Goal: Information Seeking & Learning: Learn about a topic

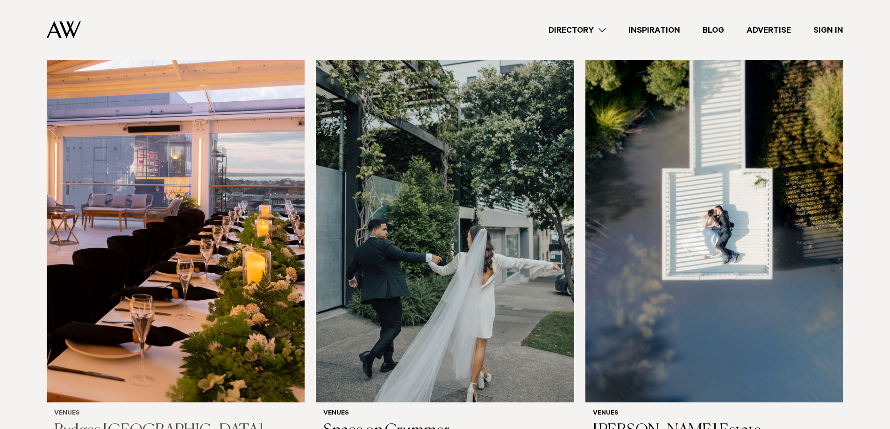
scroll to position [2383, 0]
click at [633, 403] on div "Venues Abel Estate" at bounding box center [715, 426] width 258 height 46
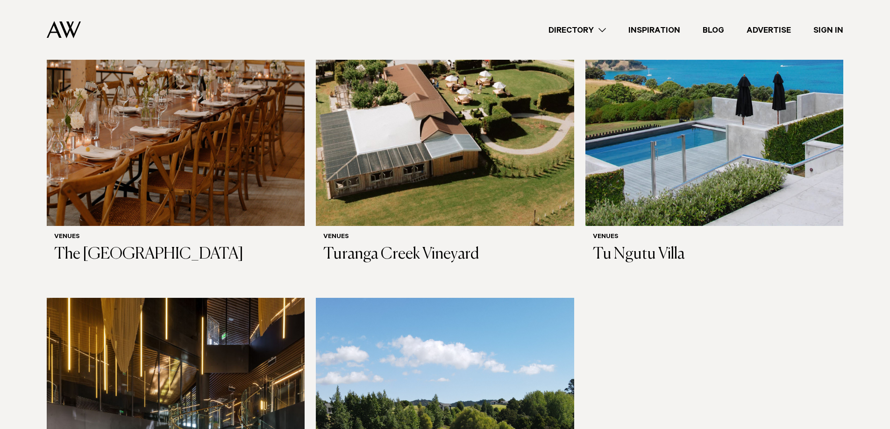
scroll to position [5938, 0]
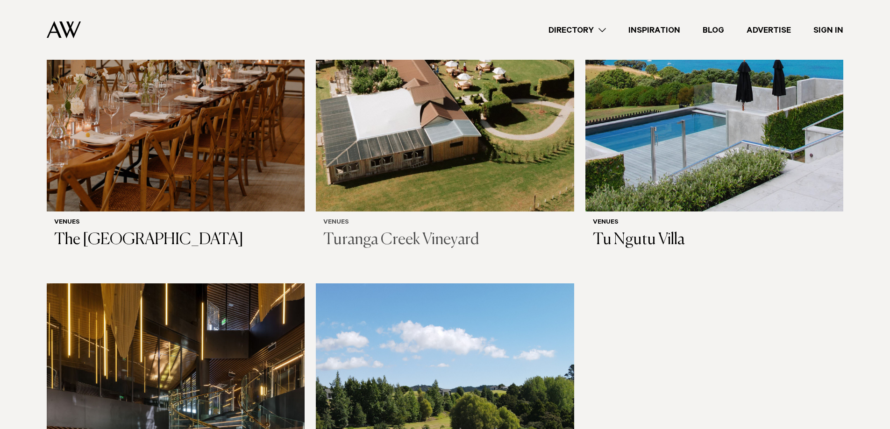
drag, startPoint x: 386, startPoint y: 173, endPoint x: 418, endPoint y: 178, distance: 33.1
click at [418, 231] on h3 "Turanga Creek Vineyard" at bounding box center [444, 240] width 243 height 19
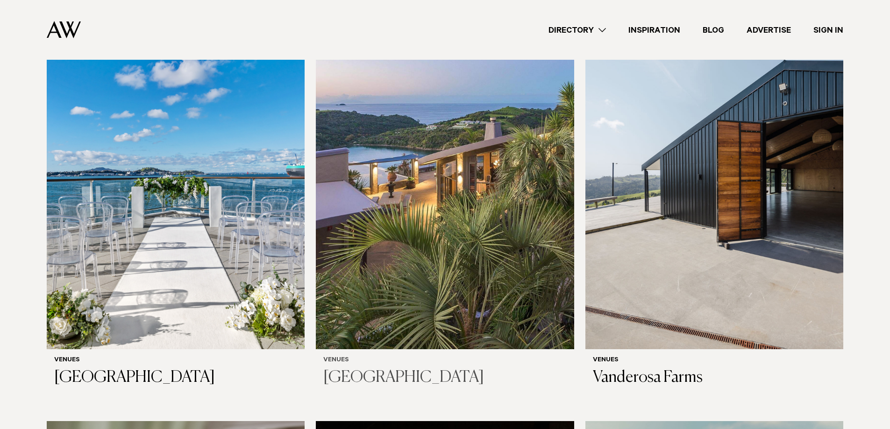
scroll to position [4935, 0]
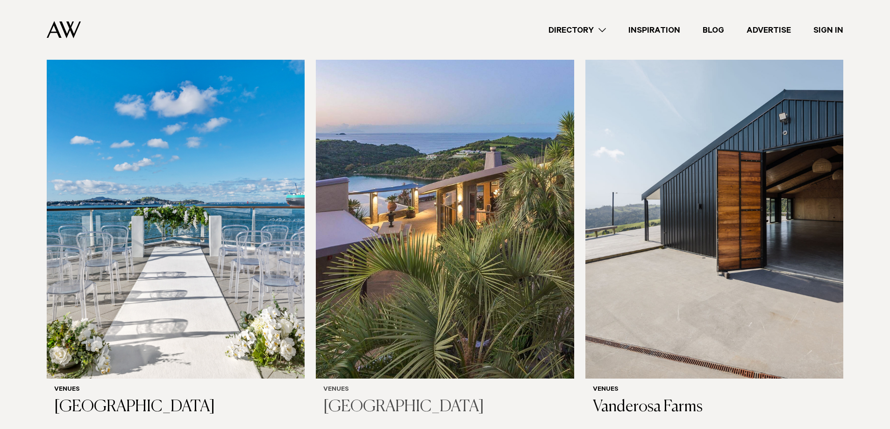
click at [370, 398] on h3 "[GEOGRAPHIC_DATA]" at bounding box center [444, 407] width 243 height 19
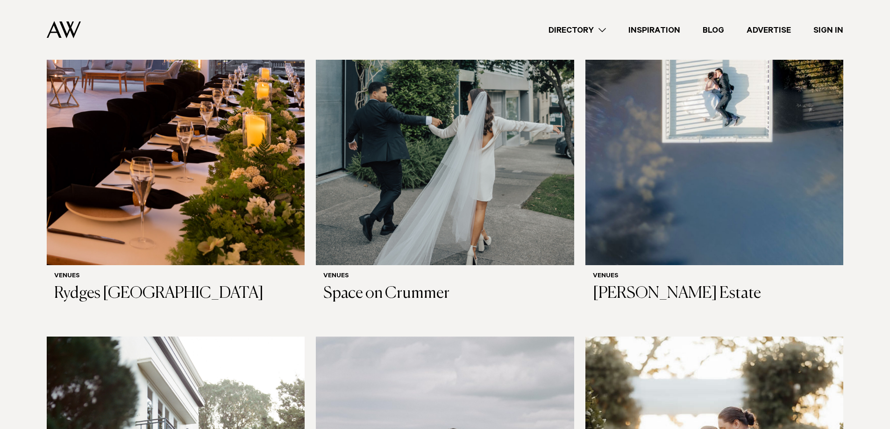
scroll to position [2523, 0]
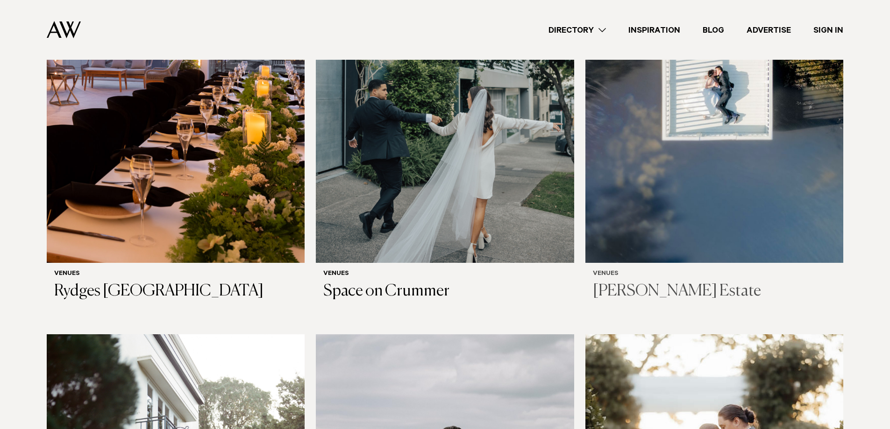
click at [652, 282] on h3 "[PERSON_NAME] Estate" at bounding box center [714, 291] width 243 height 19
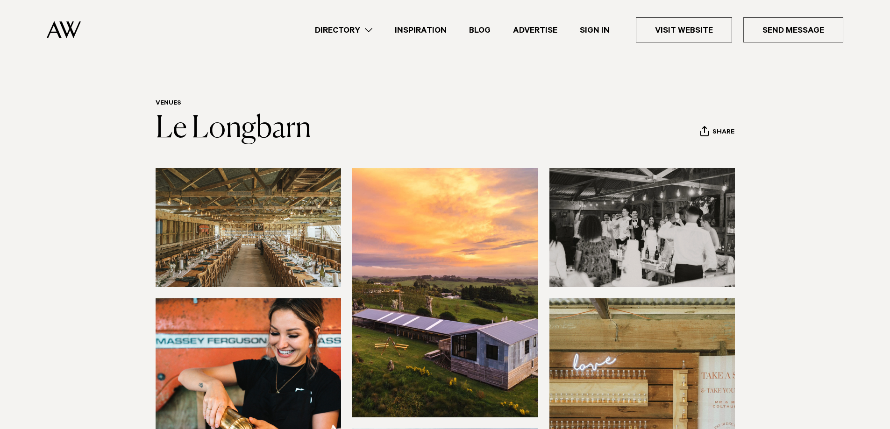
click at [257, 223] on img at bounding box center [249, 227] width 186 height 119
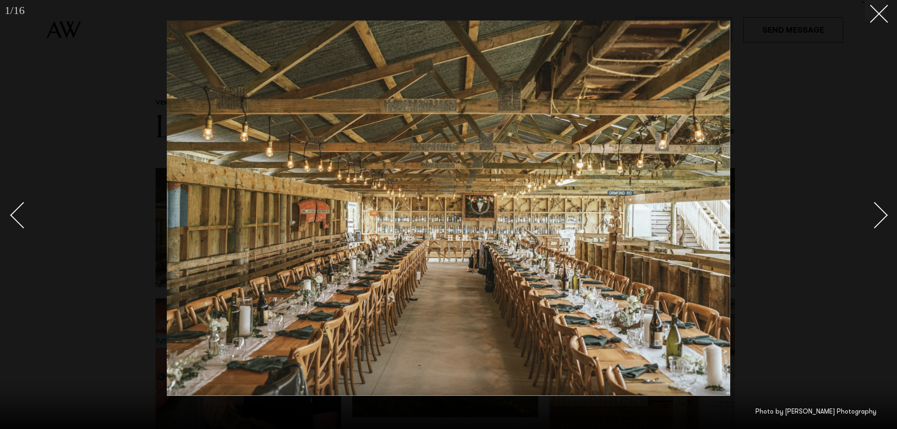
click at [867, 208] on link at bounding box center [869, 215] width 33 height 47
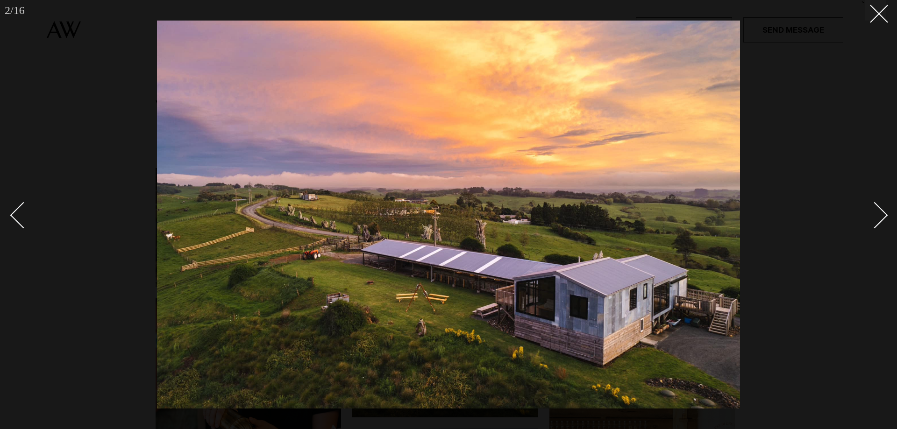
click at [867, 208] on link at bounding box center [869, 215] width 33 height 47
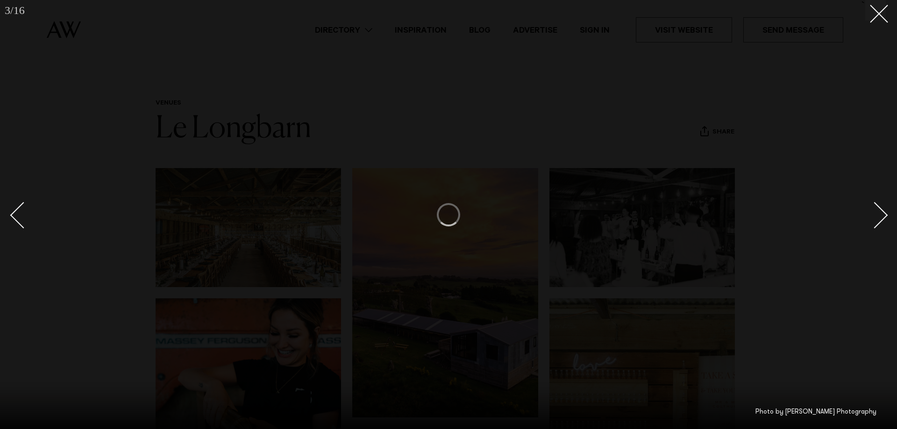
click at [870, 19] on button at bounding box center [875, 10] width 21 height 21
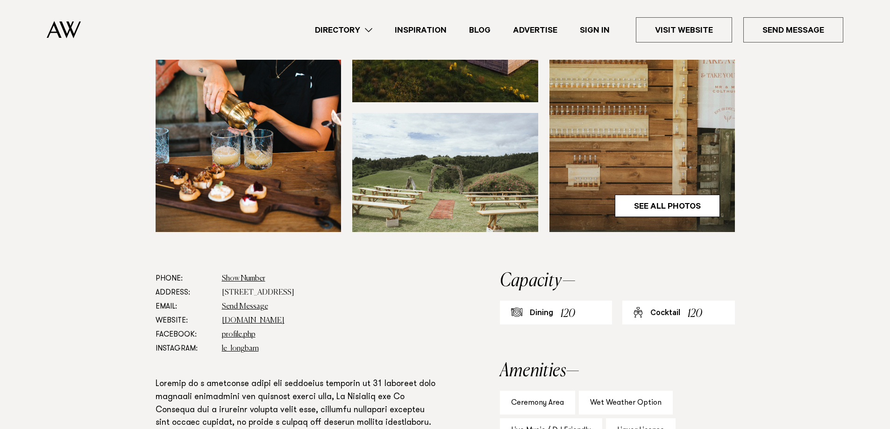
scroll to position [327, 0]
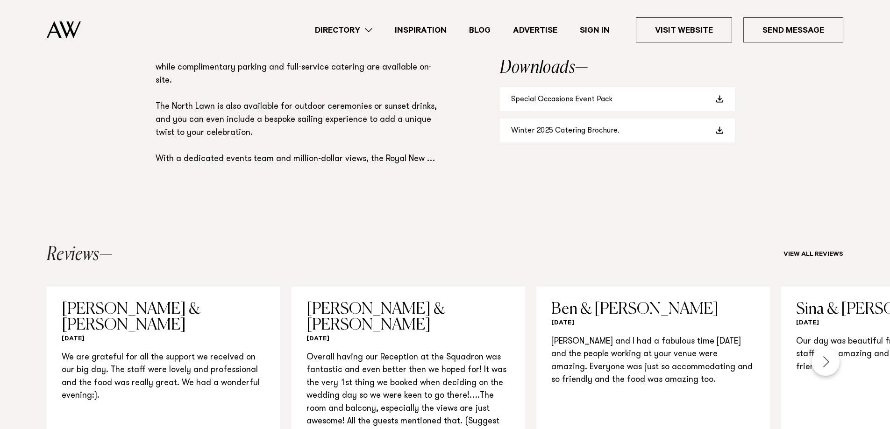
scroll to position [794, 0]
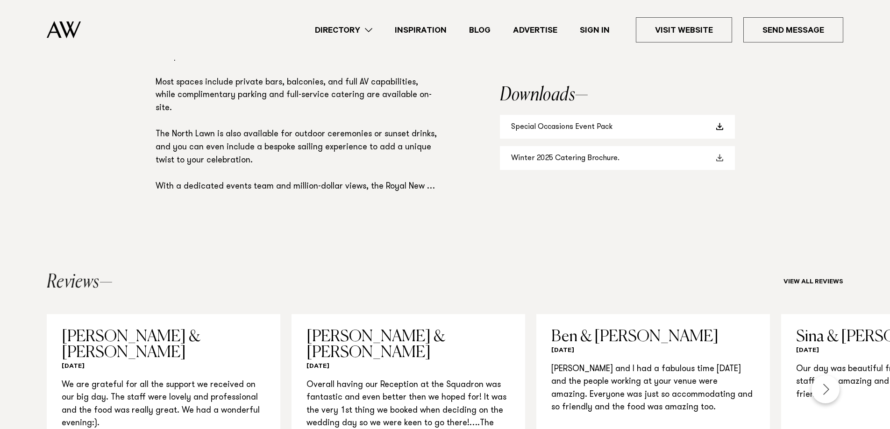
click at [560, 158] on link "Winter 2025 Catering Brochure." at bounding box center [617, 158] width 235 height 24
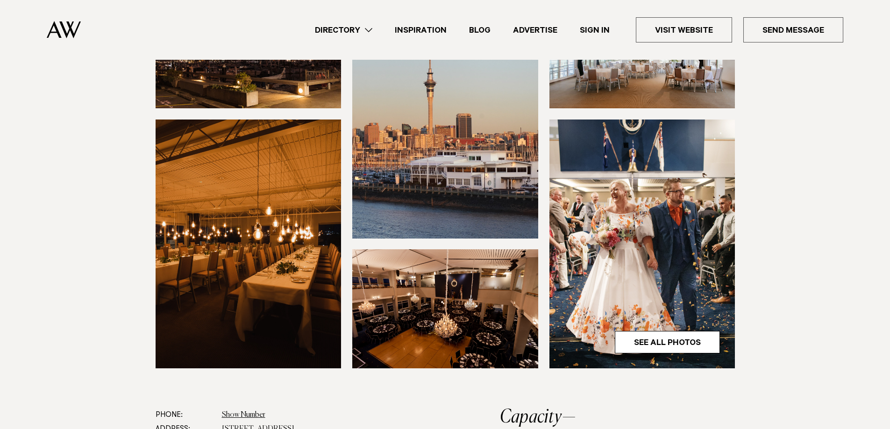
scroll to position [0, 0]
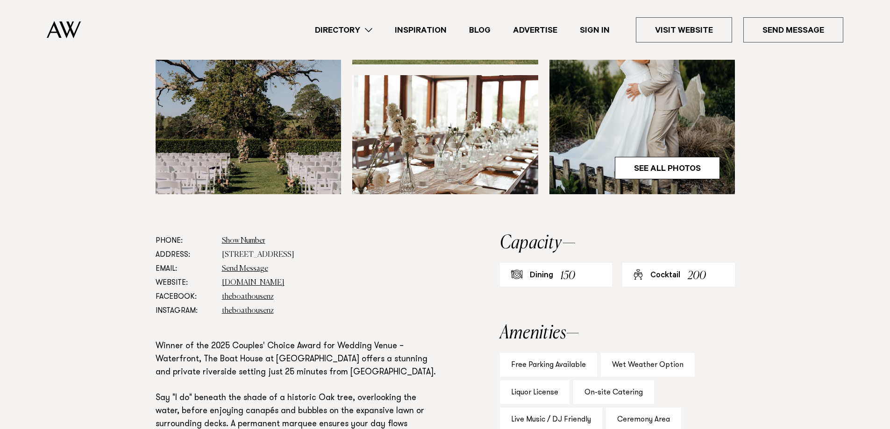
scroll to position [374, 0]
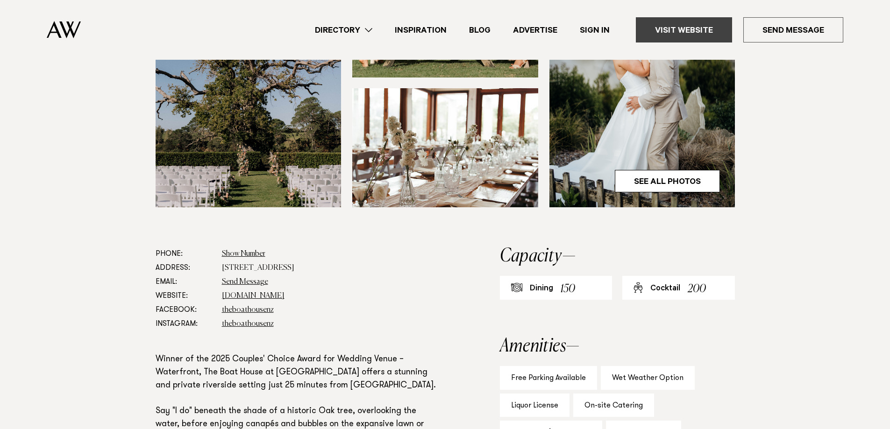
click at [651, 19] on link "Visit Website" at bounding box center [684, 29] width 96 height 25
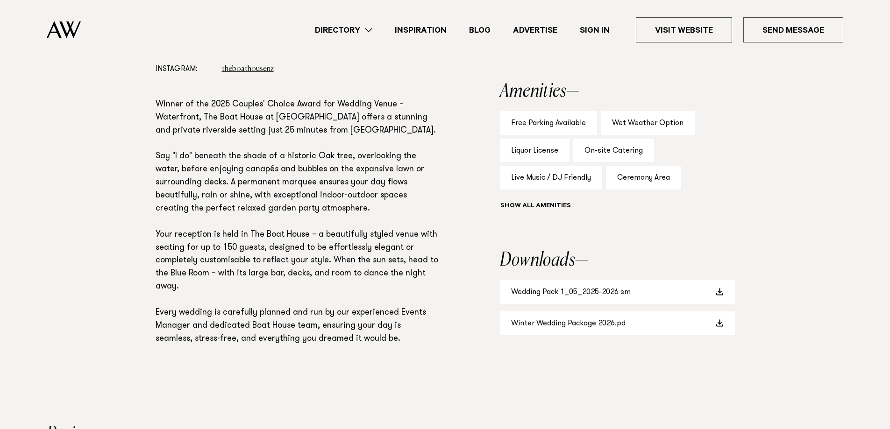
scroll to position [654, 0]
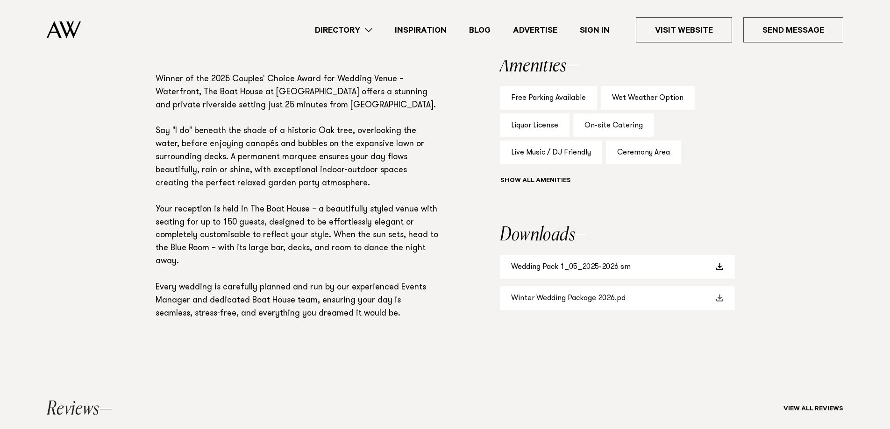
click at [605, 300] on link "Winter Wedding Package 2026.pd" at bounding box center [617, 298] width 235 height 24
click at [550, 180] on button "Show all" at bounding box center [553, 182] width 106 height 10
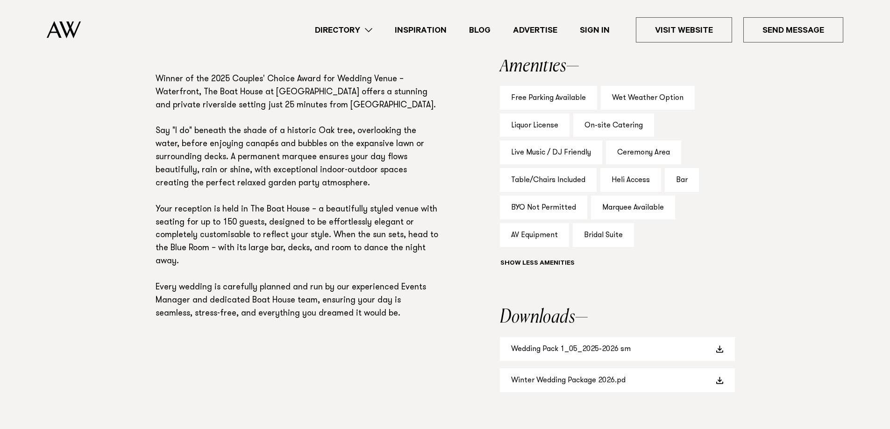
click at [541, 213] on div "BYO Not Permitted" at bounding box center [543, 208] width 87 height 24
click at [513, 203] on div "BYO Not Permitted" at bounding box center [543, 208] width 87 height 24
drag, startPoint x: 510, startPoint y: 207, endPoint x: 584, endPoint y: 207, distance: 74.3
click at [584, 207] on div "BYO Not Permitted" at bounding box center [543, 208] width 87 height 24
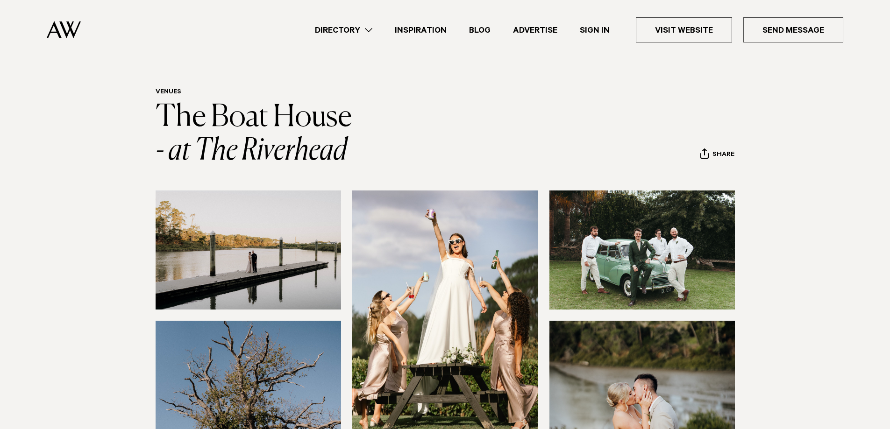
scroll to position [0, 0]
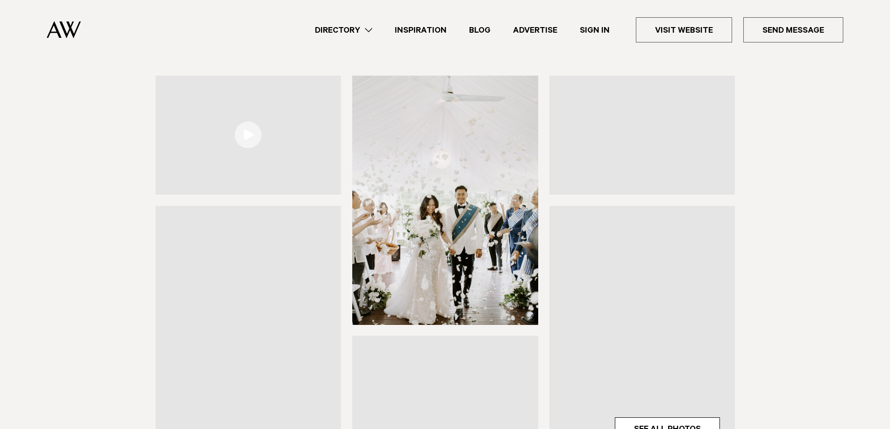
scroll to position [93, 0]
click at [689, 29] on link "Visit Website" at bounding box center [684, 29] width 96 height 25
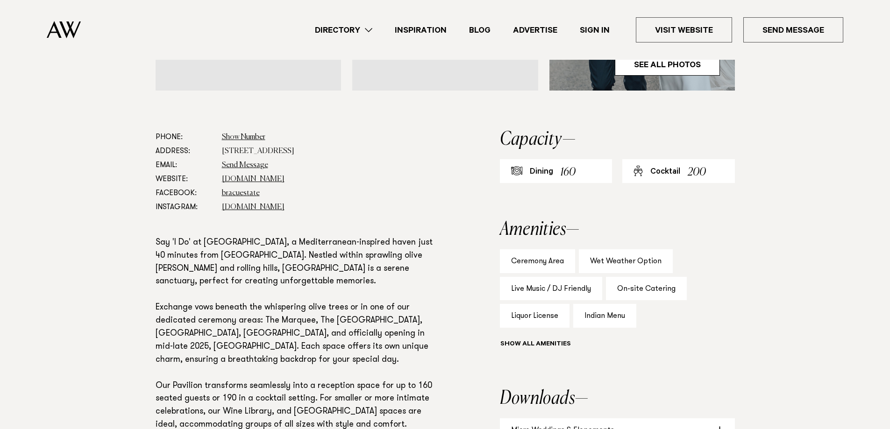
scroll to position [467, 0]
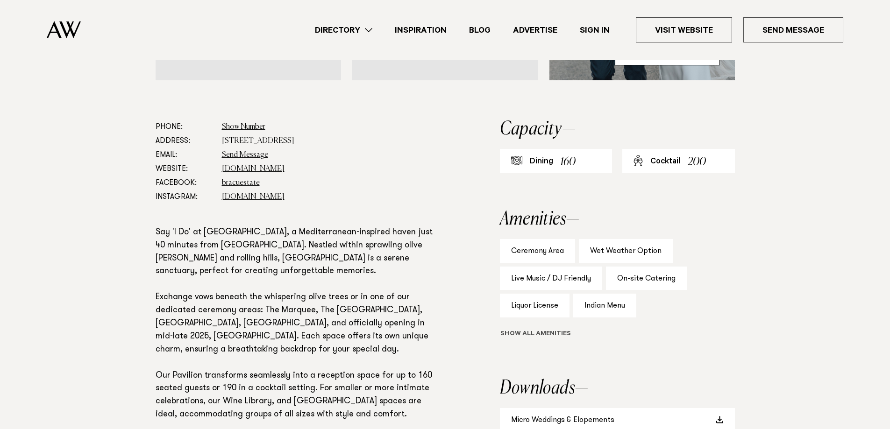
click at [540, 338] on button "Show all" at bounding box center [553, 335] width 106 height 10
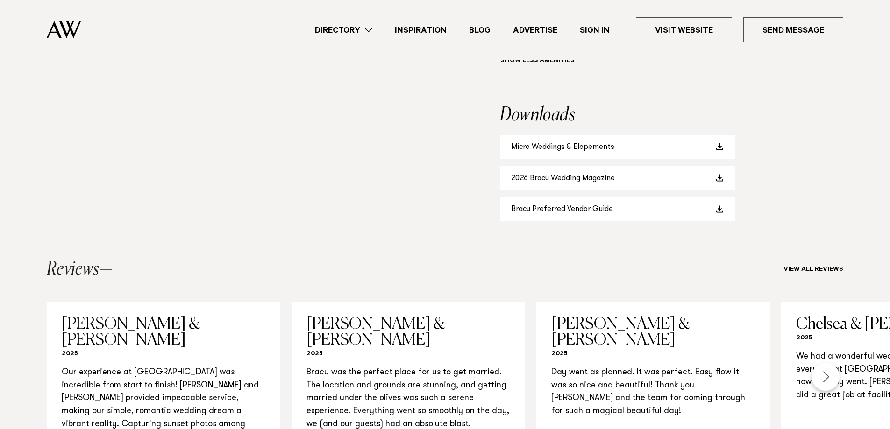
scroll to position [935, 0]
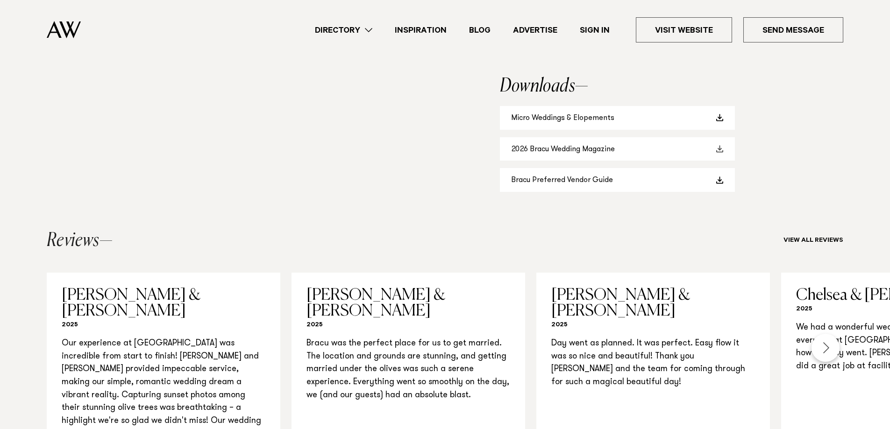
click at [569, 149] on link "2026 Bracu Wedding Magazine" at bounding box center [617, 149] width 235 height 24
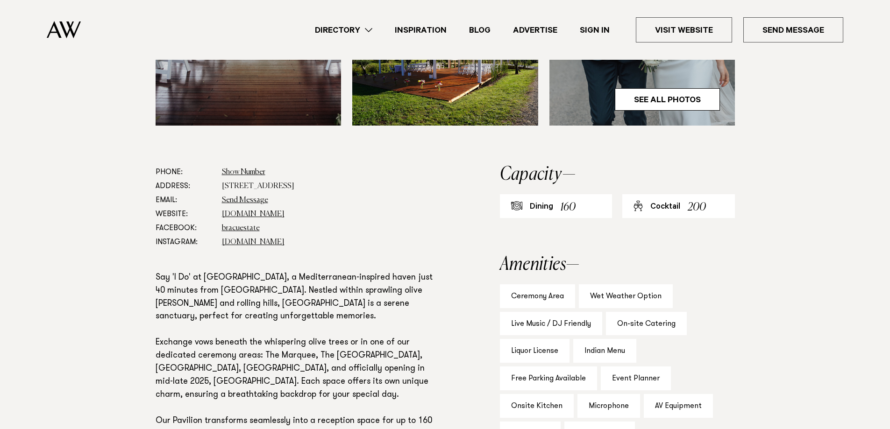
scroll to position [421, 0]
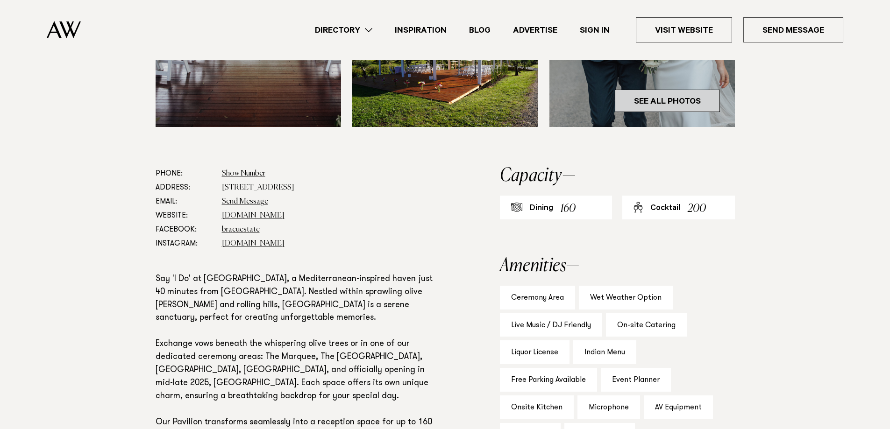
click at [645, 92] on link "See All Photos" at bounding box center [667, 101] width 105 height 22
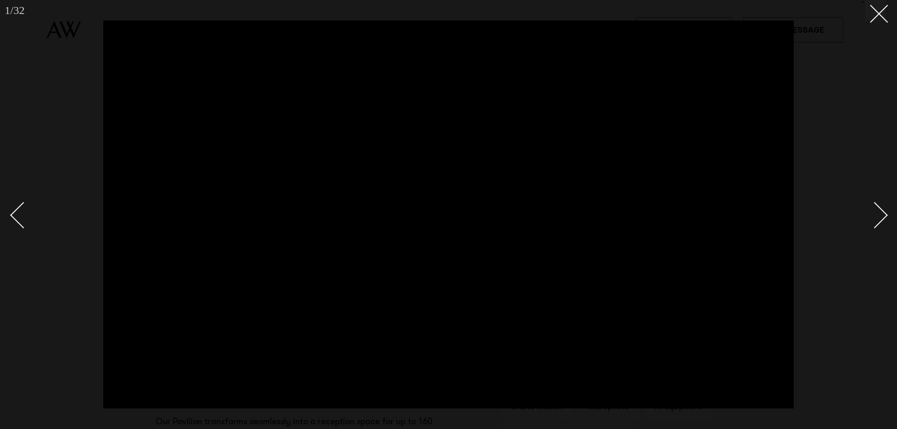
click at [880, 224] on link at bounding box center [869, 215] width 33 height 47
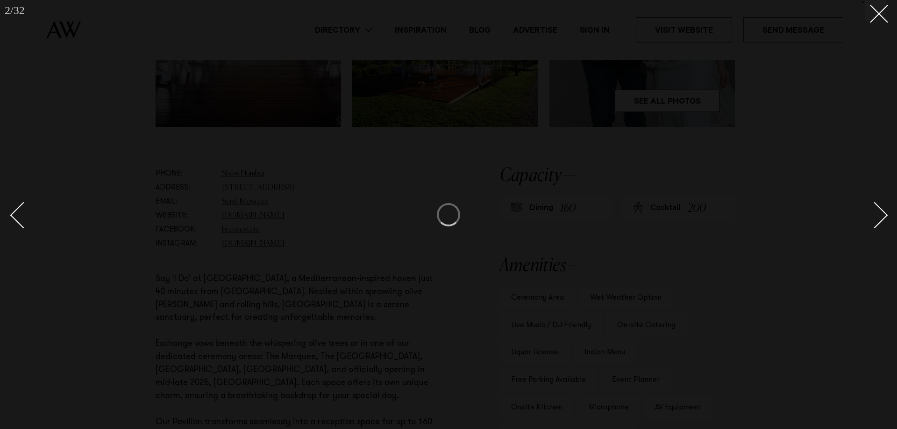
click at [880, 224] on link at bounding box center [869, 215] width 33 height 47
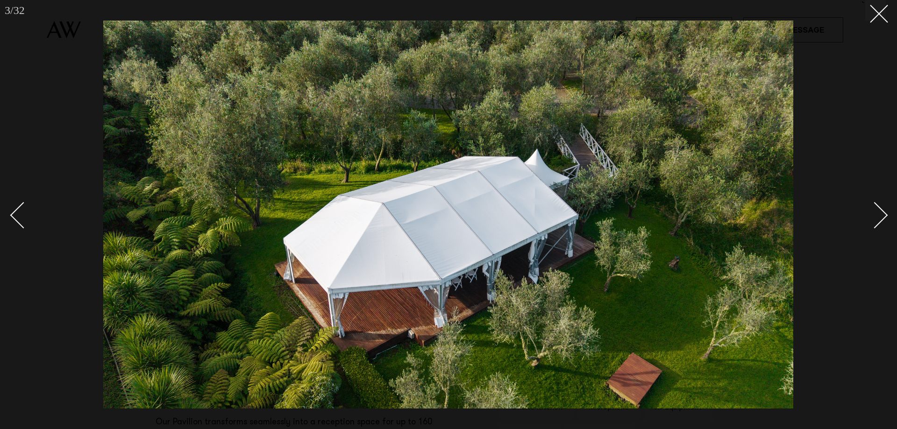
drag, startPoint x: 873, startPoint y: 14, endPoint x: 889, endPoint y: 50, distance: 39.8
click at [827, 125] on div "3 / 32 `" at bounding box center [448, 214] width 897 height 429
drag, startPoint x: 883, startPoint y: 7, endPoint x: 860, endPoint y: 2, distance: 23.9
click at [882, 7] on button at bounding box center [875, 10] width 21 height 21
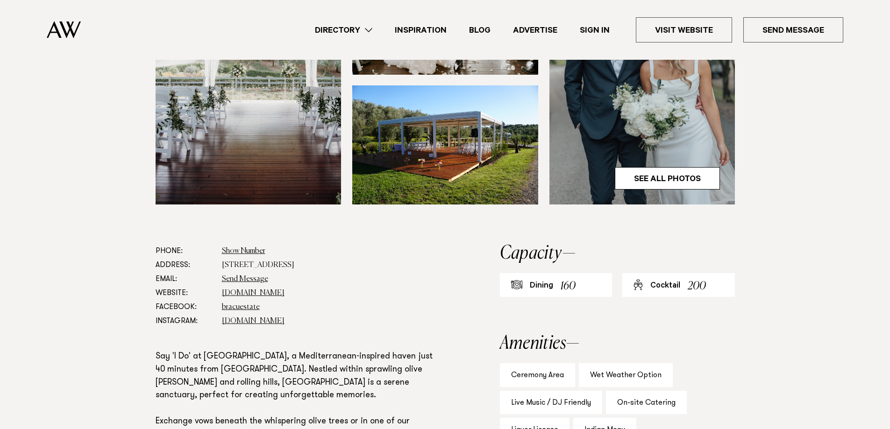
scroll to position [140, 0]
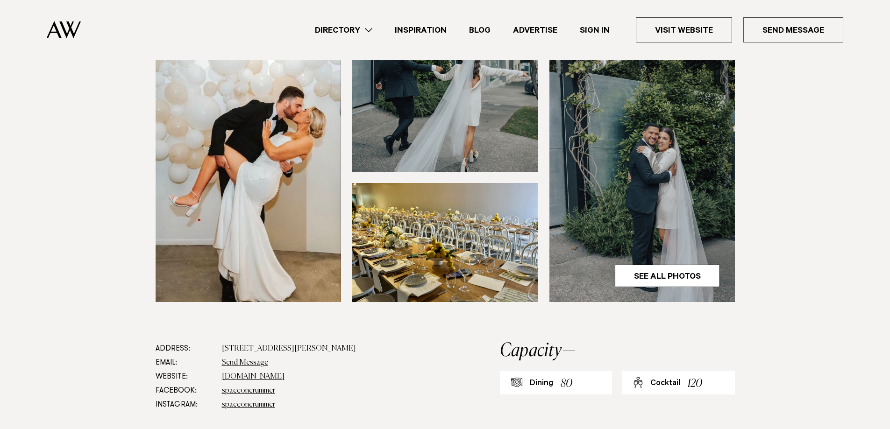
scroll to position [467, 0]
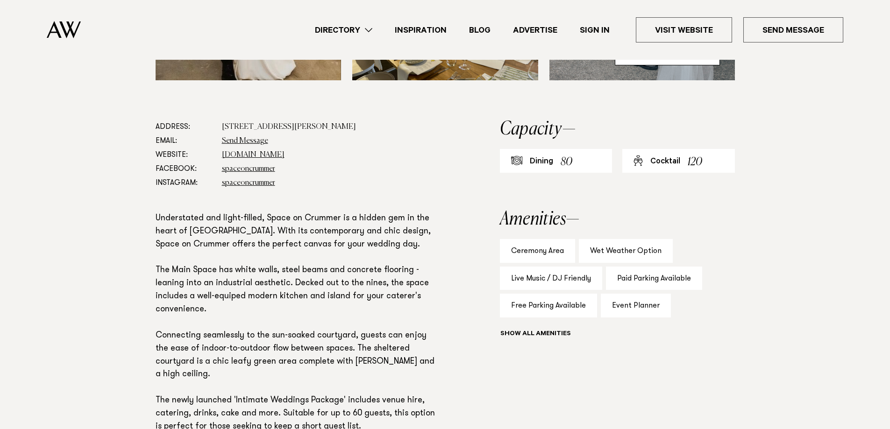
click at [544, 331] on div "Show all" at bounding box center [617, 335] width 235 height 13
click at [544, 333] on button "Show all" at bounding box center [553, 335] width 106 height 10
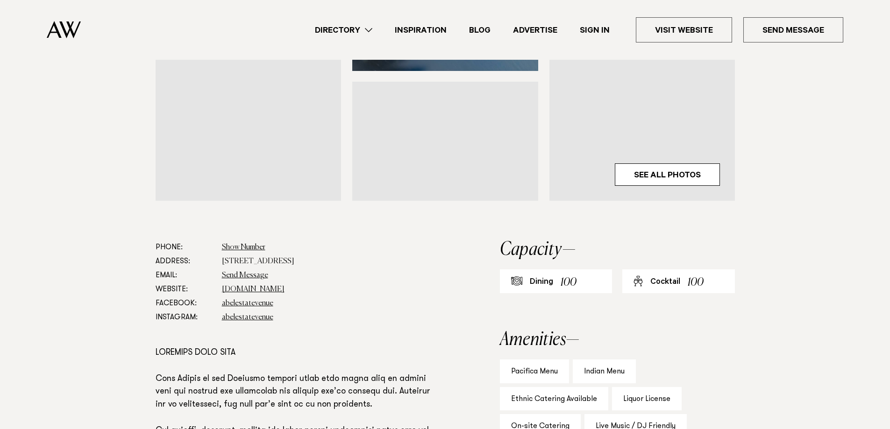
scroll to position [514, 0]
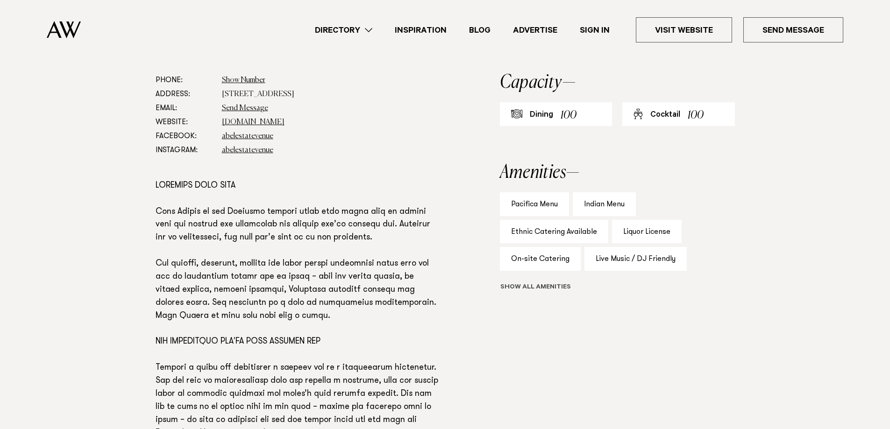
click at [540, 289] on button "Show all" at bounding box center [553, 288] width 106 height 10
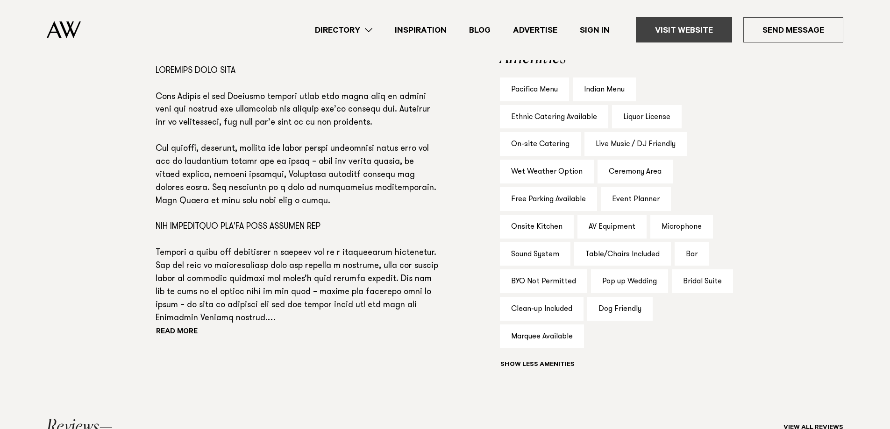
scroll to position [421, 0]
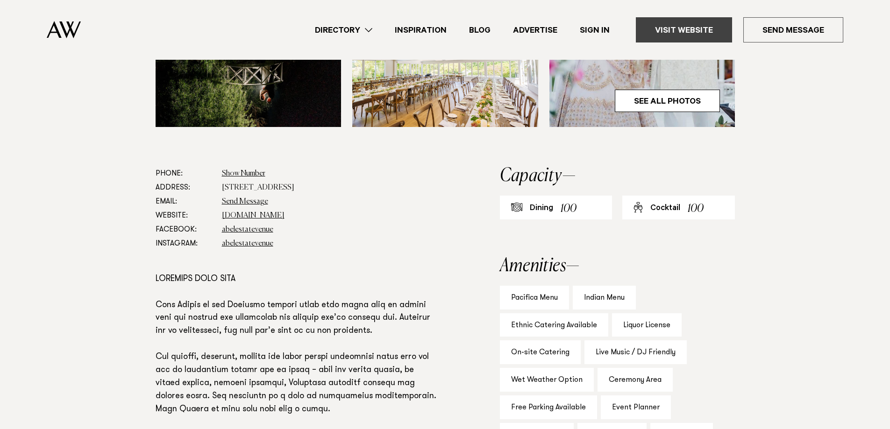
click at [671, 40] on link "Visit Website" at bounding box center [684, 29] width 96 height 25
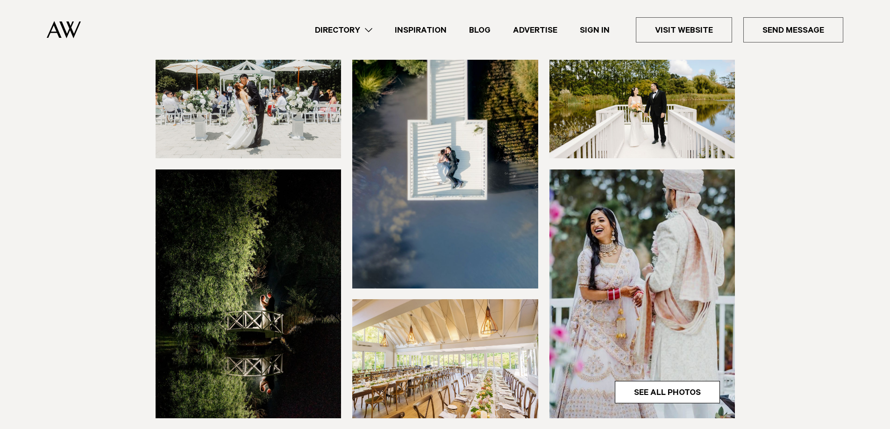
scroll to position [140, 0]
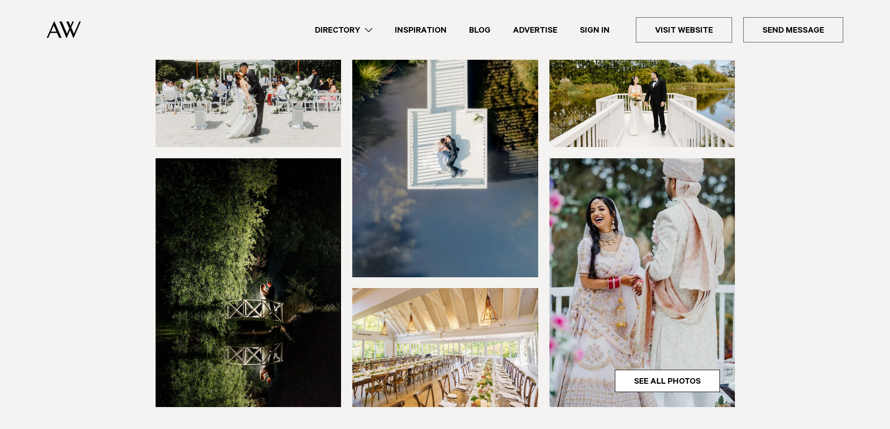
click at [443, 367] on img at bounding box center [445, 347] width 186 height 119
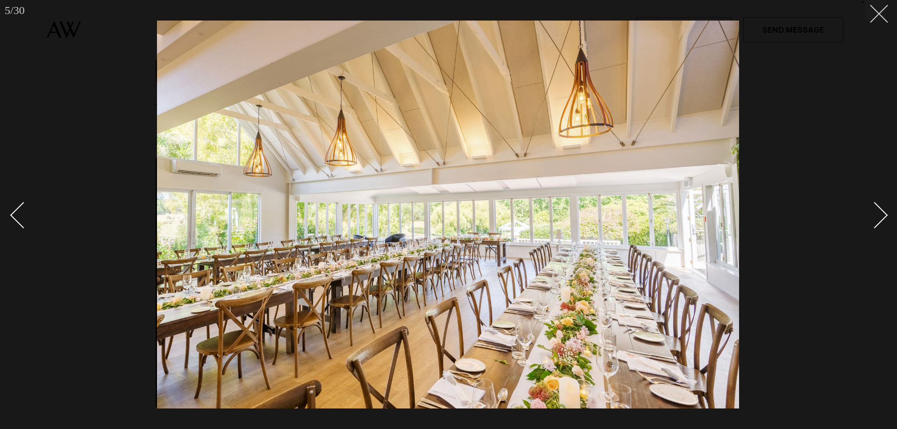
drag, startPoint x: 876, startPoint y: 20, endPoint x: 875, endPoint y: 25, distance: 5.2
click at [875, 22] on div "5 / 30 `" at bounding box center [448, 214] width 897 height 429
click at [875, 16] on button at bounding box center [875, 10] width 21 height 21
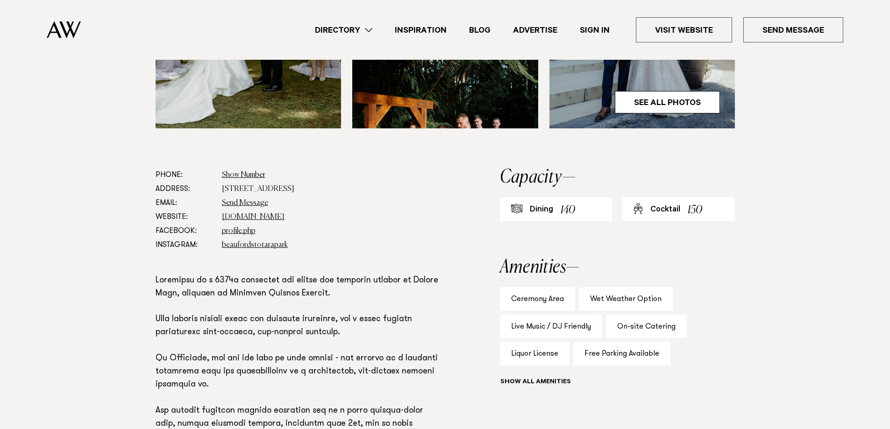
scroll to position [467, 0]
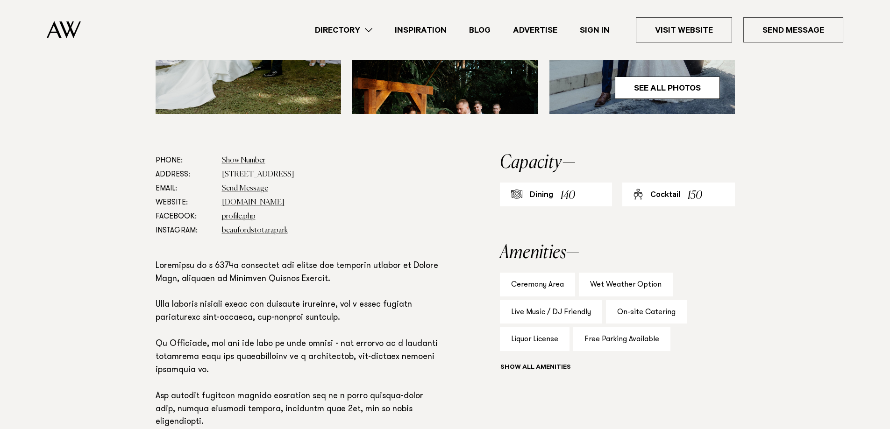
click at [545, 364] on button "Show all" at bounding box center [553, 369] width 106 height 10
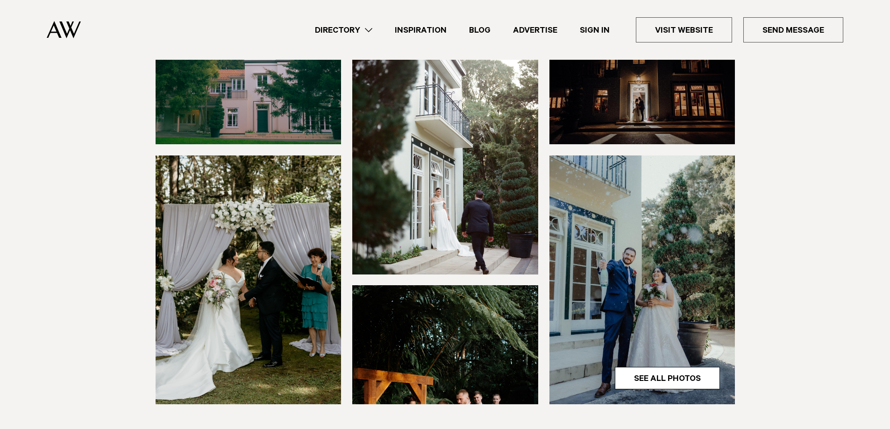
scroll to position [93, 0]
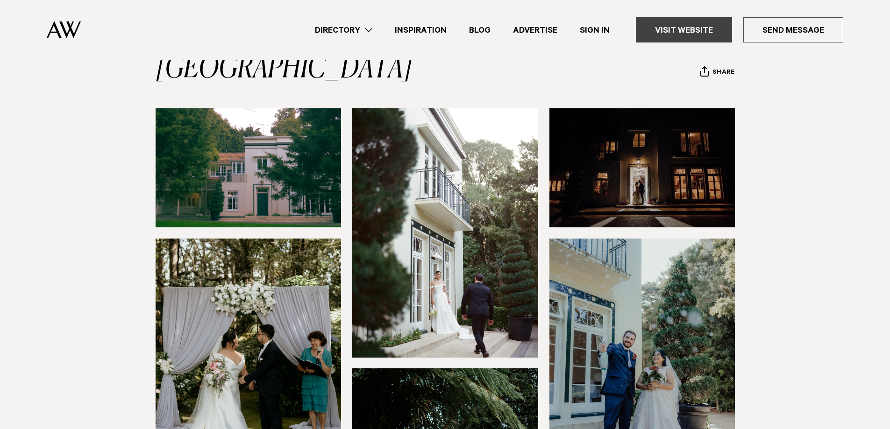
click at [683, 28] on link "Visit Website" at bounding box center [684, 29] width 96 height 25
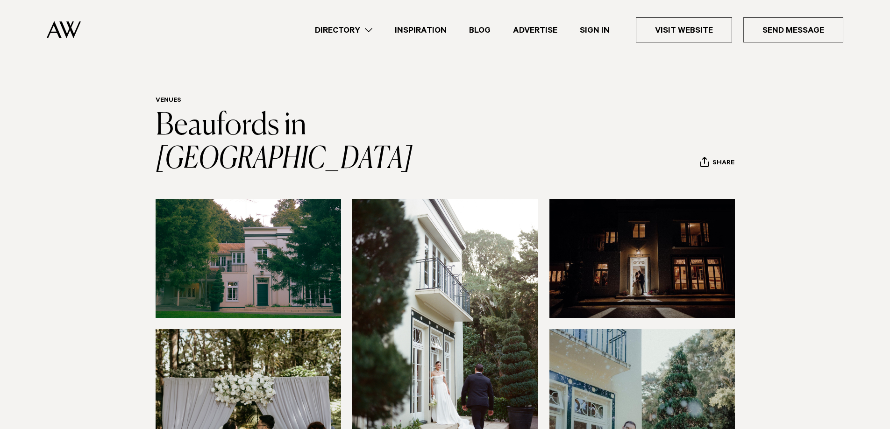
scroll to position [0, 0]
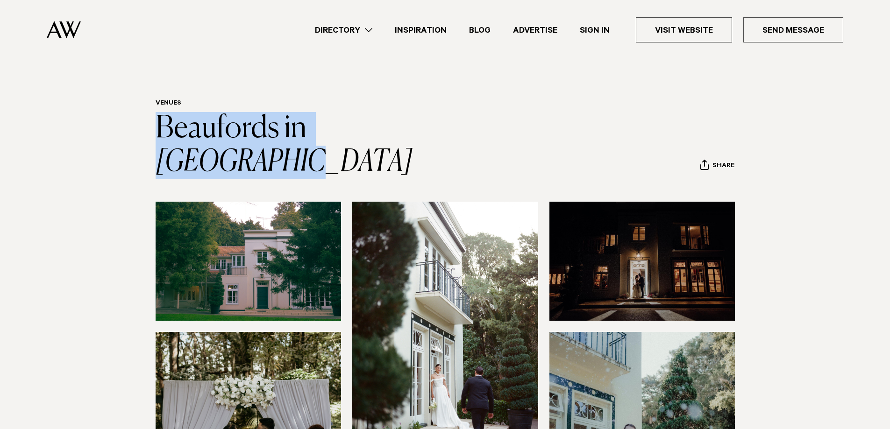
drag, startPoint x: 154, startPoint y: 112, endPoint x: 458, endPoint y: 135, distance: 305.0
click at [458, 135] on div "Venues [GEOGRAPHIC_DATA] in [GEOGRAPHIC_DATA] Share Copy Link Email twitter" at bounding box center [445, 140] width 658 height 80
copy link "Beaufords in [GEOGRAPHIC_DATA]"
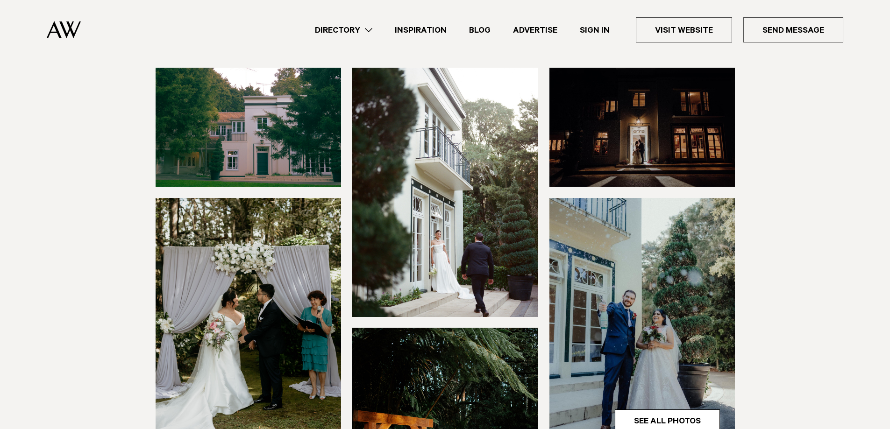
scroll to position [374, 0]
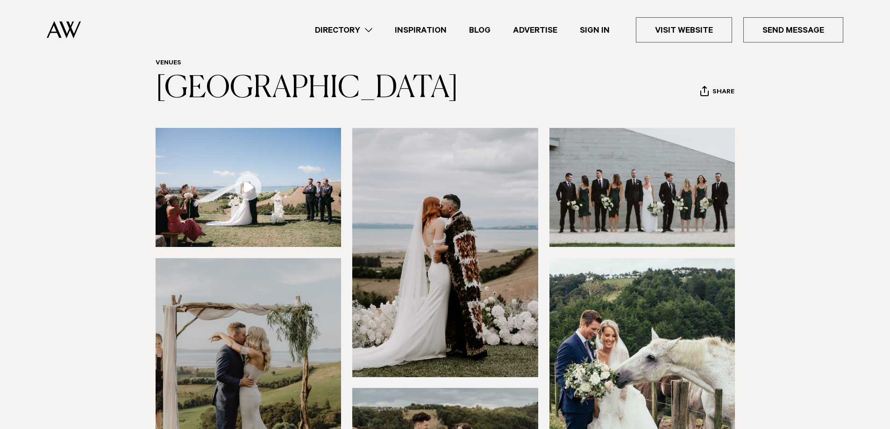
scroll to position [280, 0]
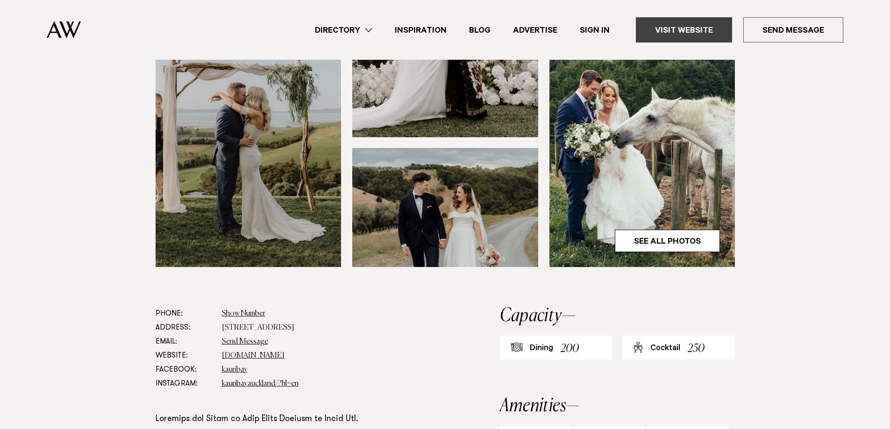
click at [682, 29] on link "Visit Website" at bounding box center [684, 29] width 96 height 25
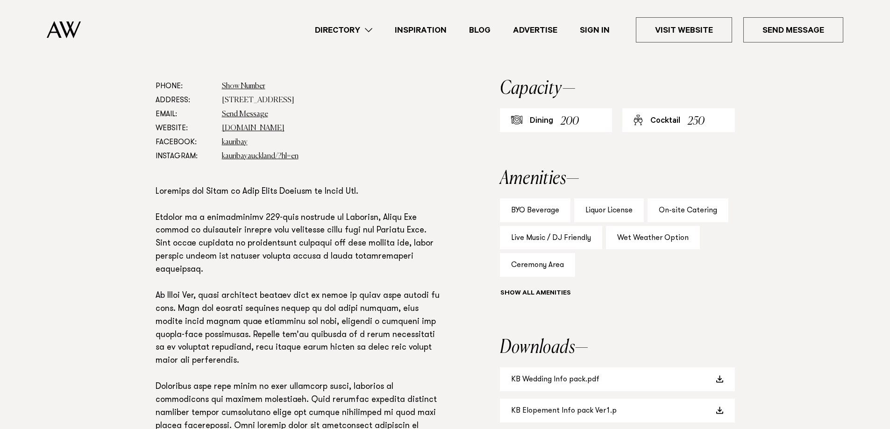
scroll to position [514, 0]
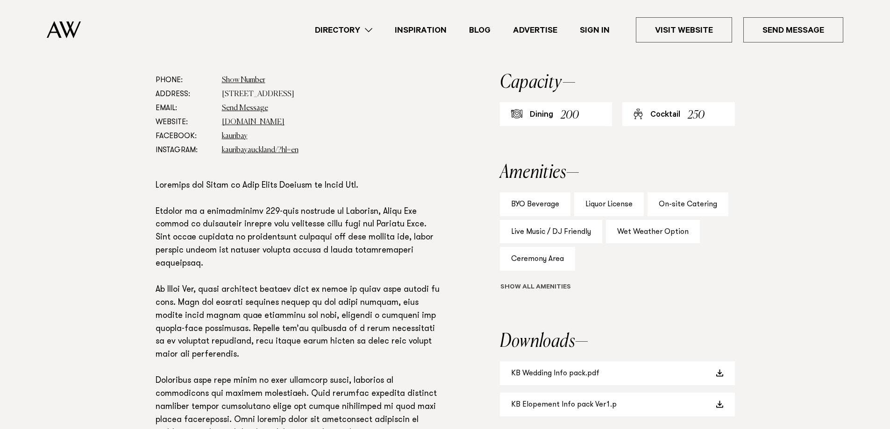
click at [543, 292] on button "Show all" at bounding box center [553, 288] width 106 height 10
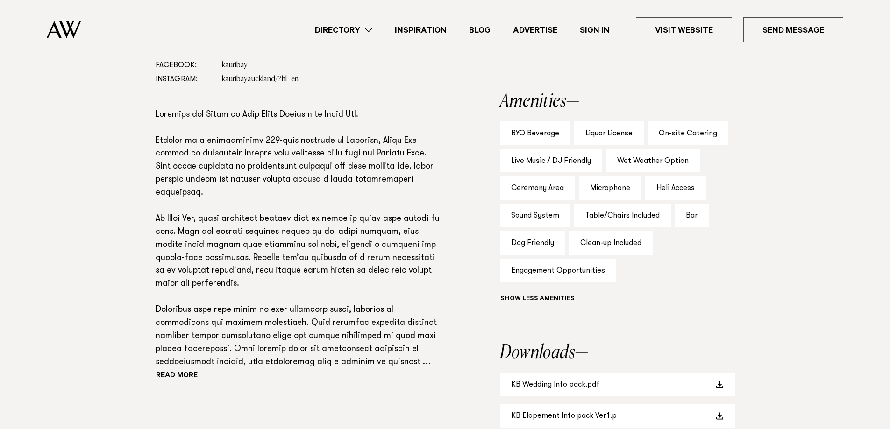
scroll to position [794, 0]
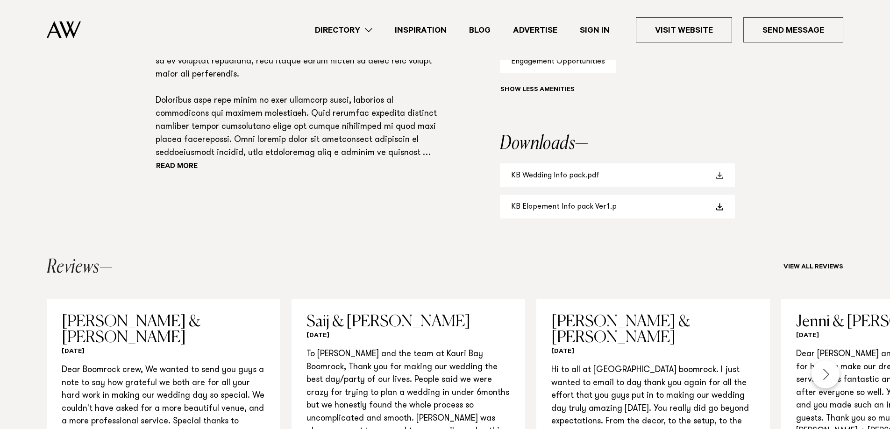
click at [568, 180] on link "KB Wedding Info pack.pdf" at bounding box center [617, 176] width 235 height 24
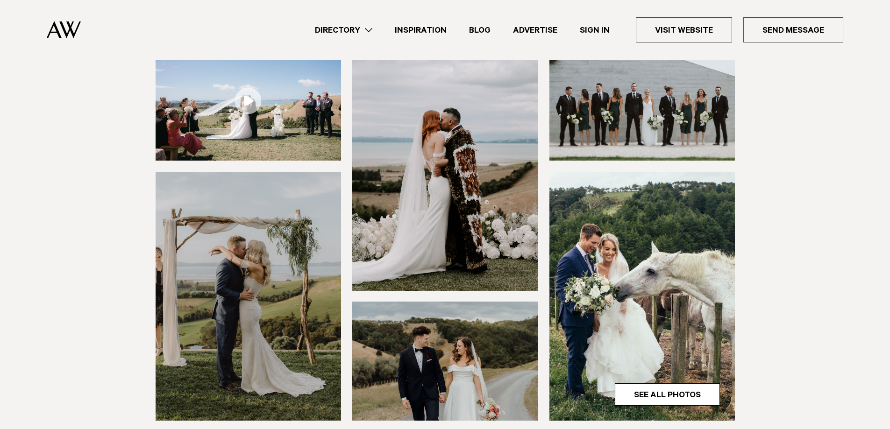
scroll to position [47, 0]
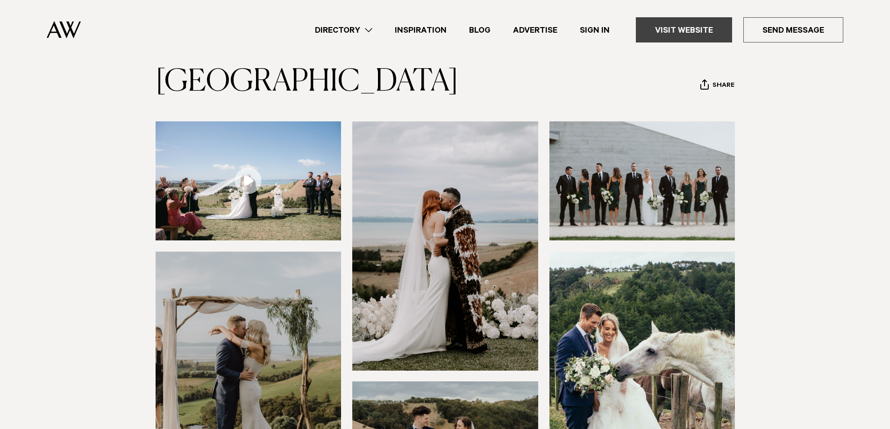
drag, startPoint x: 683, startPoint y: 32, endPoint x: 675, endPoint y: 34, distance: 8.1
click at [682, 32] on link "Visit Website" at bounding box center [684, 29] width 96 height 25
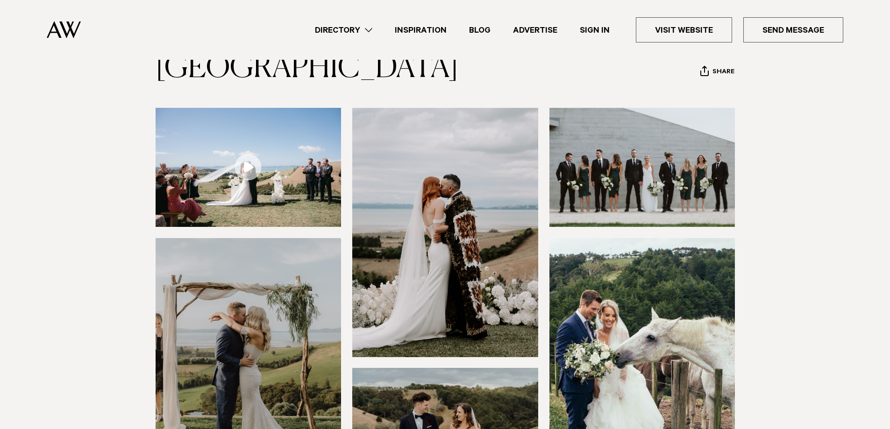
scroll to position [0, 0]
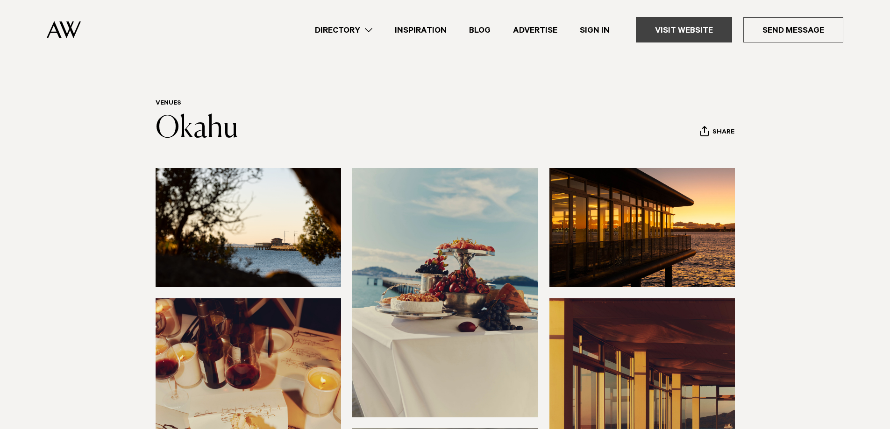
click at [686, 21] on link "Visit Website" at bounding box center [684, 29] width 96 height 25
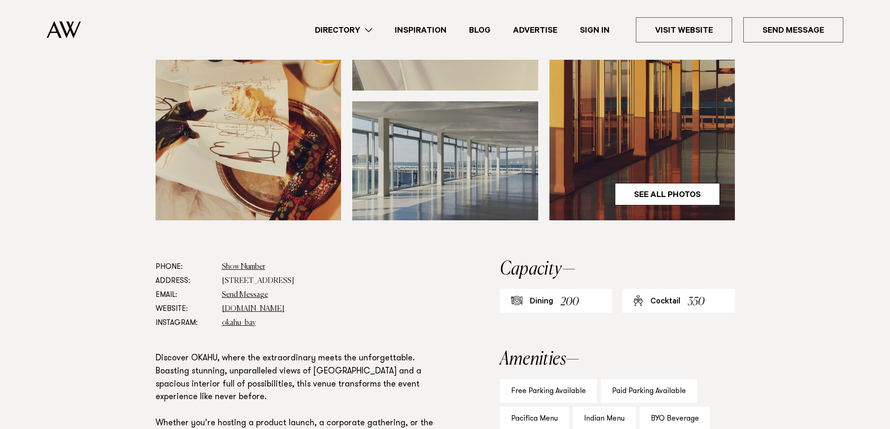
scroll to position [607, 0]
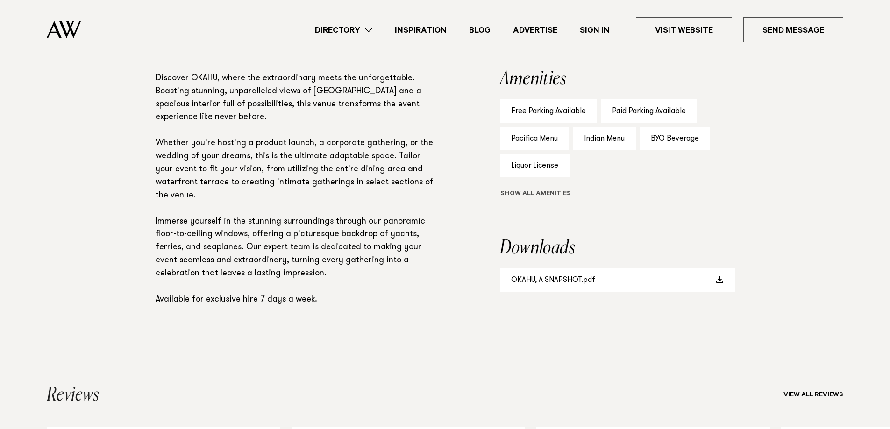
click at [556, 198] on button "Show all" at bounding box center [553, 195] width 106 height 10
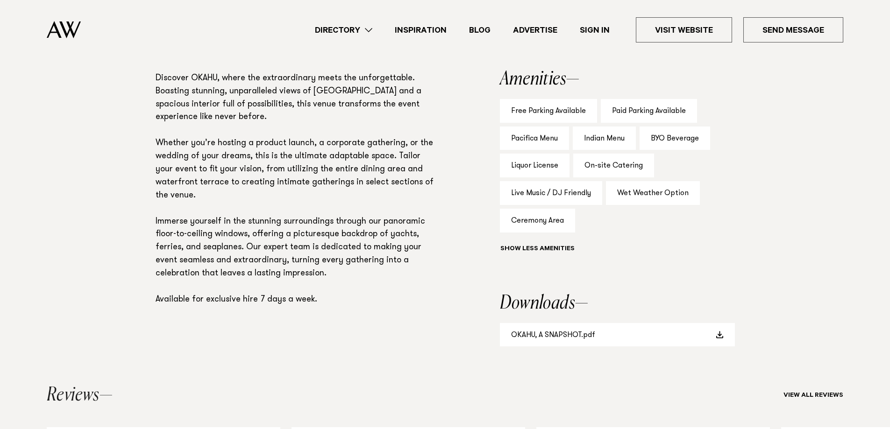
click at [613, 167] on div "On-site Catering" at bounding box center [613, 166] width 81 height 24
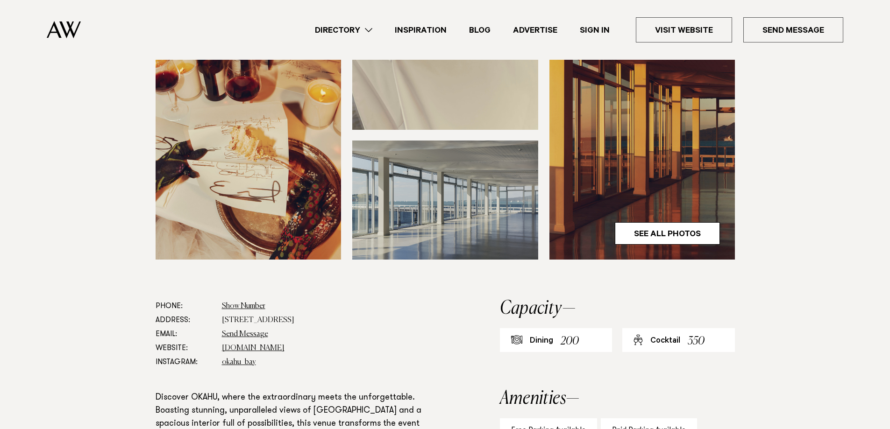
scroll to position [234, 0]
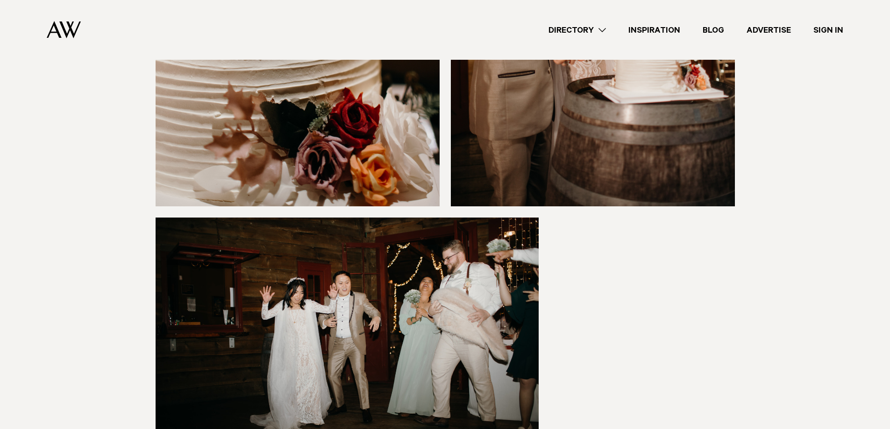
scroll to position [6449, 0]
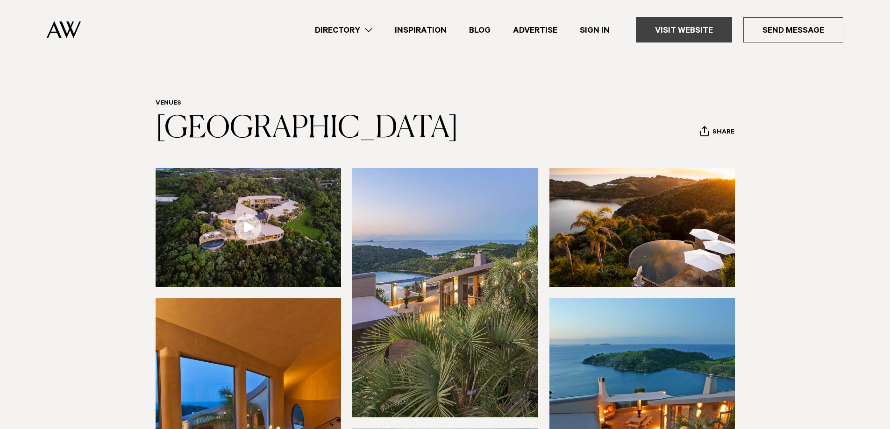
click at [676, 20] on link "Visit Website" at bounding box center [684, 29] width 96 height 25
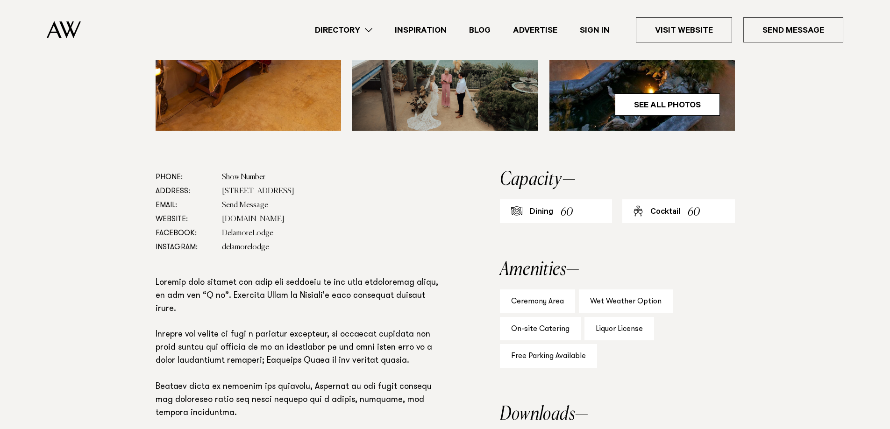
scroll to position [421, 0]
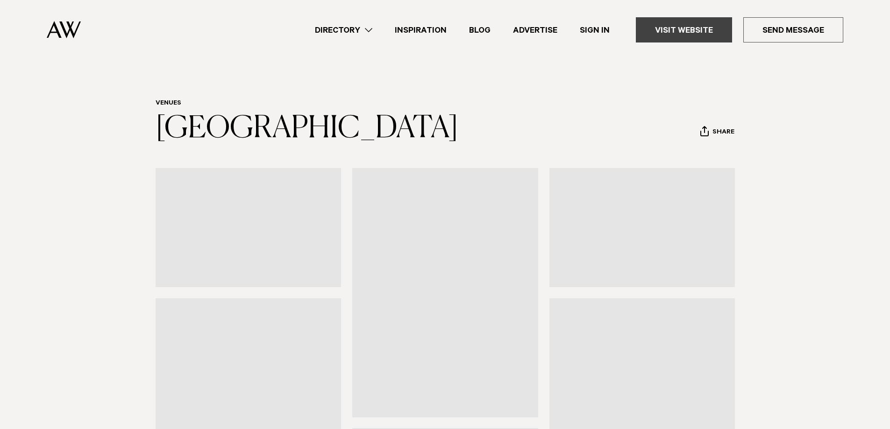
click at [705, 25] on link "Visit Website" at bounding box center [684, 29] width 96 height 25
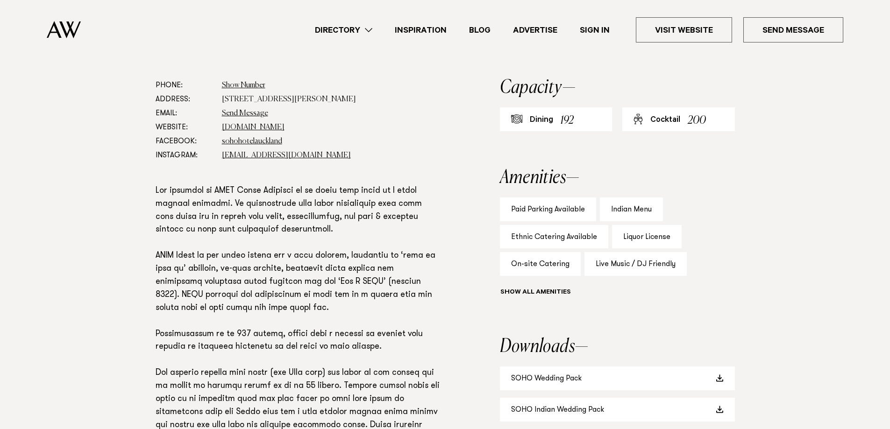
scroll to position [514, 0]
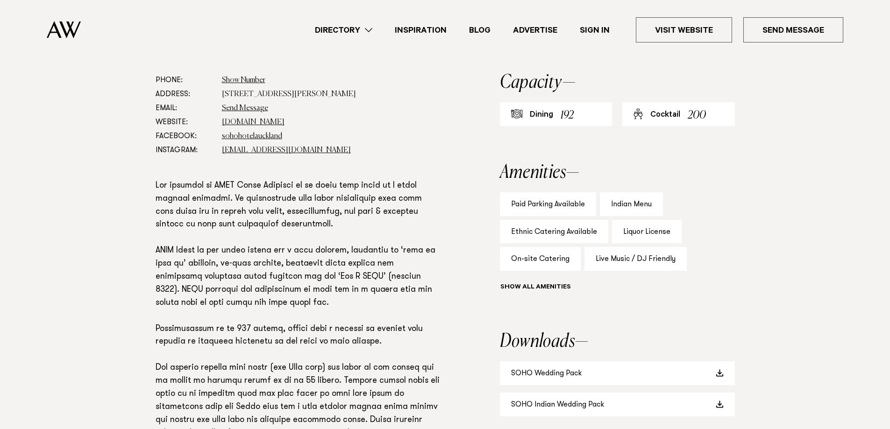
click at [542, 285] on div "Show all" at bounding box center [617, 288] width 235 height 13
click at [529, 286] on button "Show all" at bounding box center [553, 288] width 106 height 10
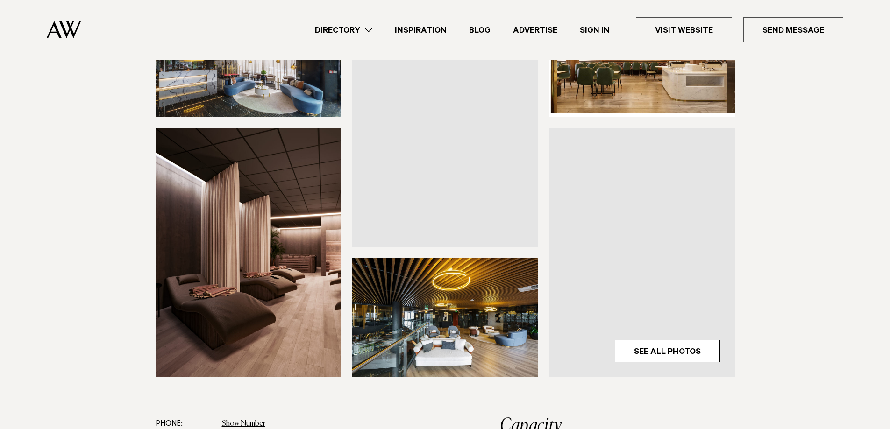
scroll to position [187, 0]
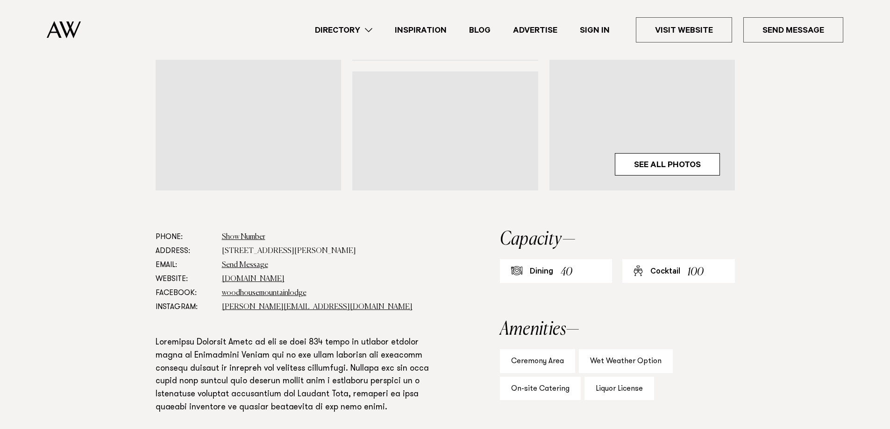
scroll to position [421, 0]
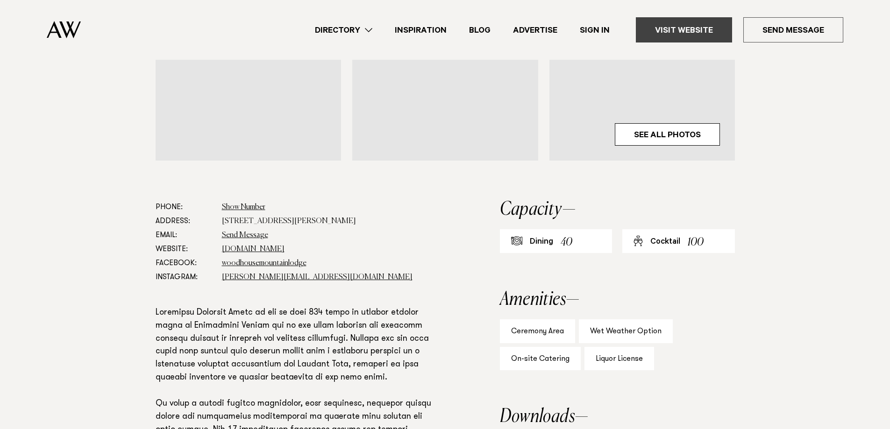
click at [690, 31] on link "Visit Website" at bounding box center [684, 29] width 96 height 25
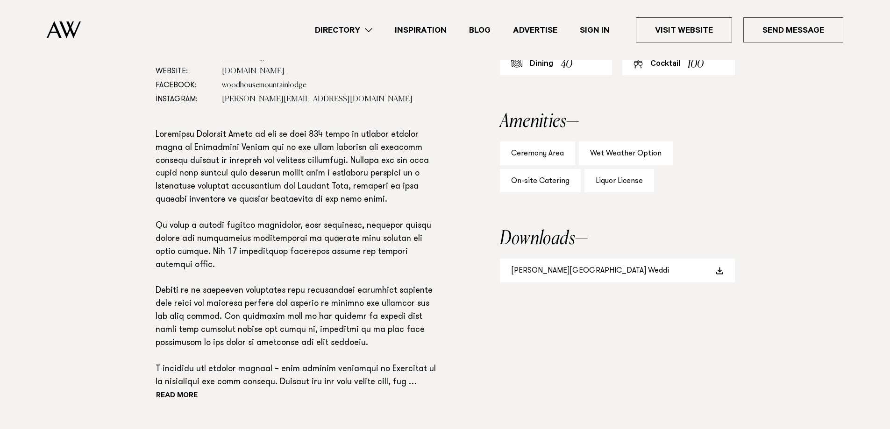
scroll to position [607, 0]
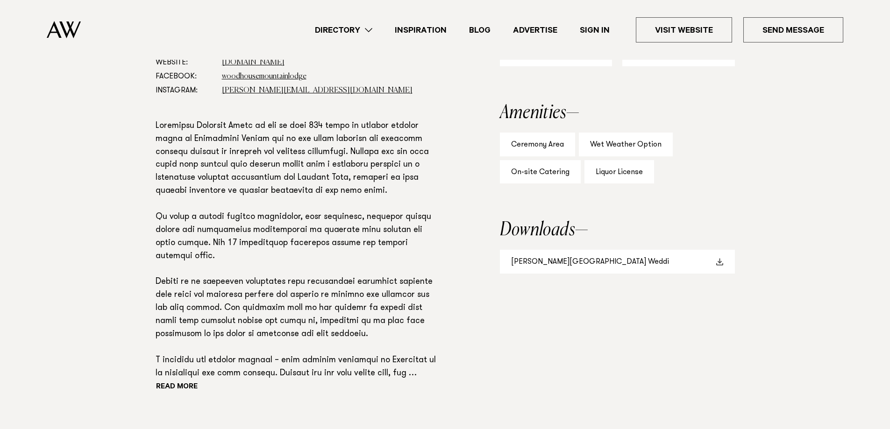
click at [577, 260] on link "Woodhouse Mountain Lodge Weddi" at bounding box center [617, 262] width 235 height 24
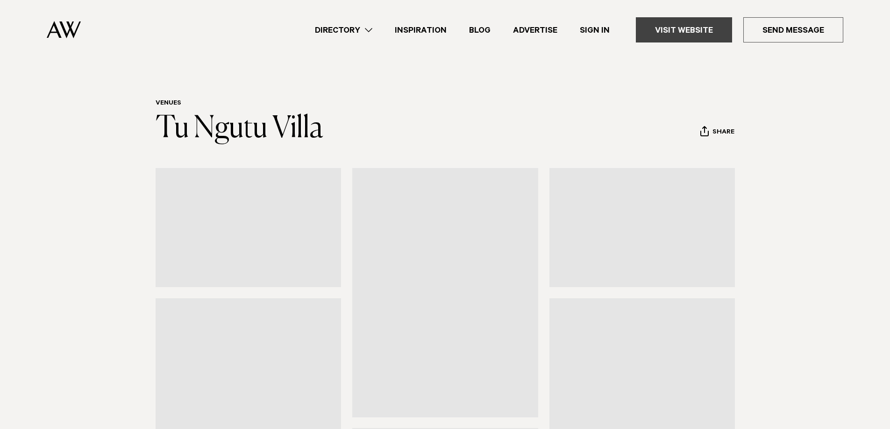
click at [667, 29] on link "Visit Website" at bounding box center [684, 29] width 96 height 25
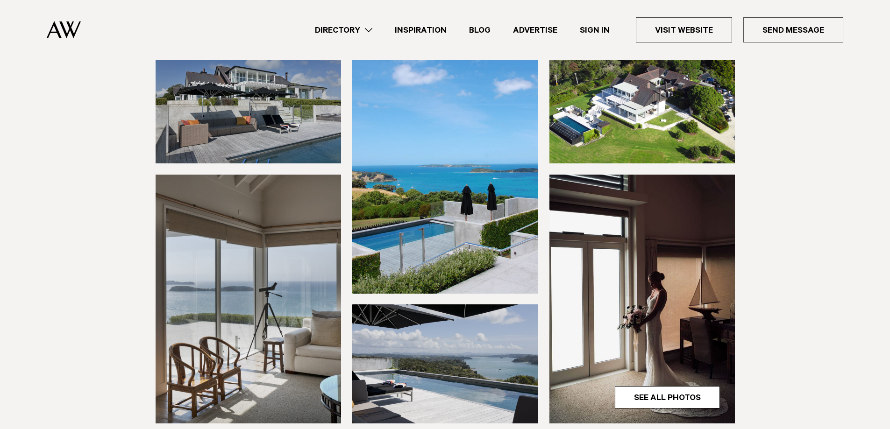
scroll to position [140, 0]
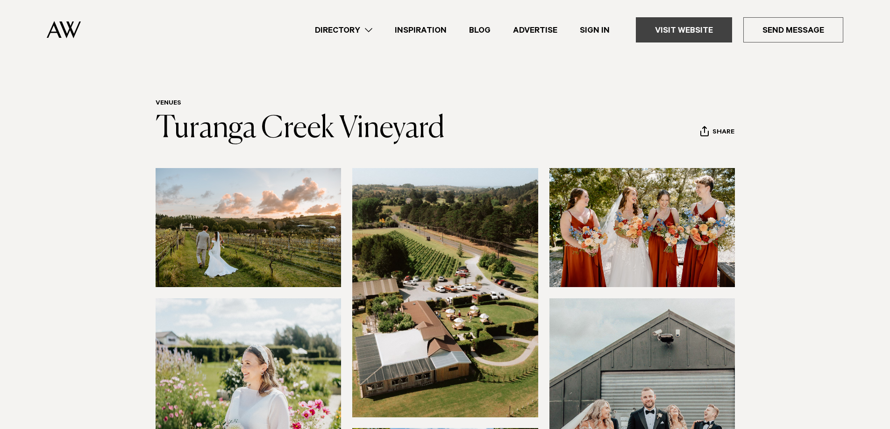
click at [706, 37] on link "Visit Website" at bounding box center [684, 29] width 96 height 25
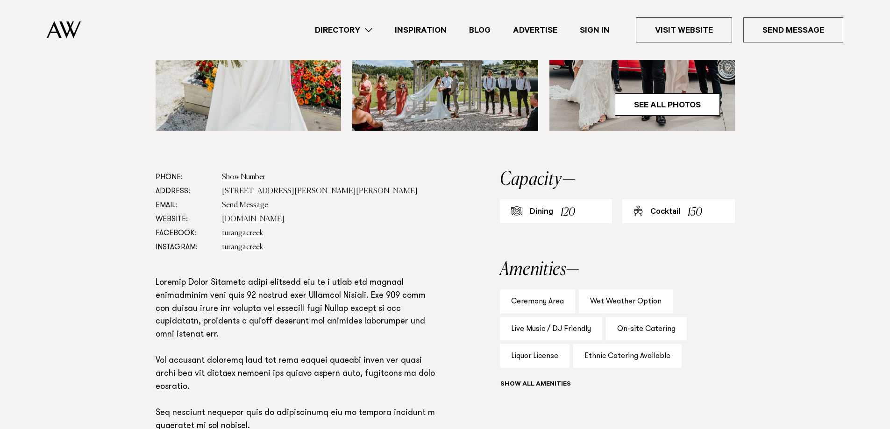
scroll to position [234, 0]
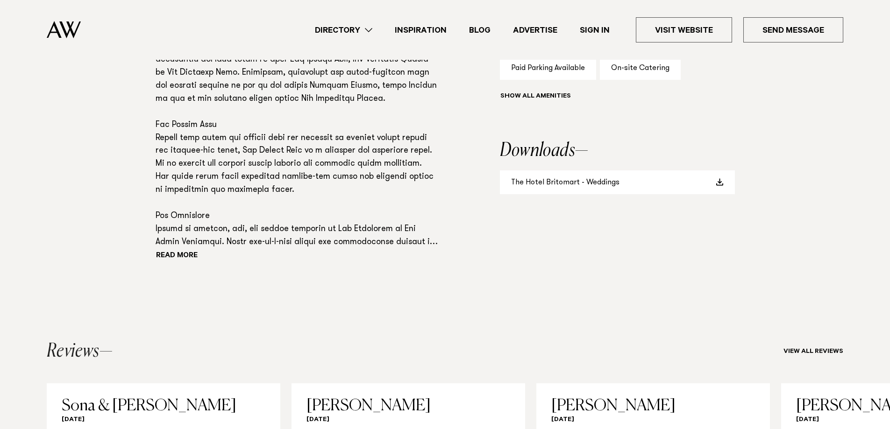
scroll to position [748, 0]
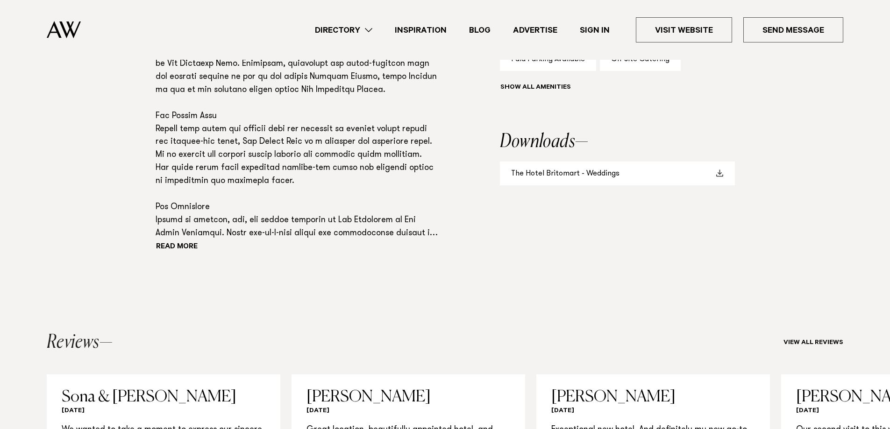
click at [585, 162] on link "The Hotel Britomart - Weddings" at bounding box center [617, 174] width 235 height 24
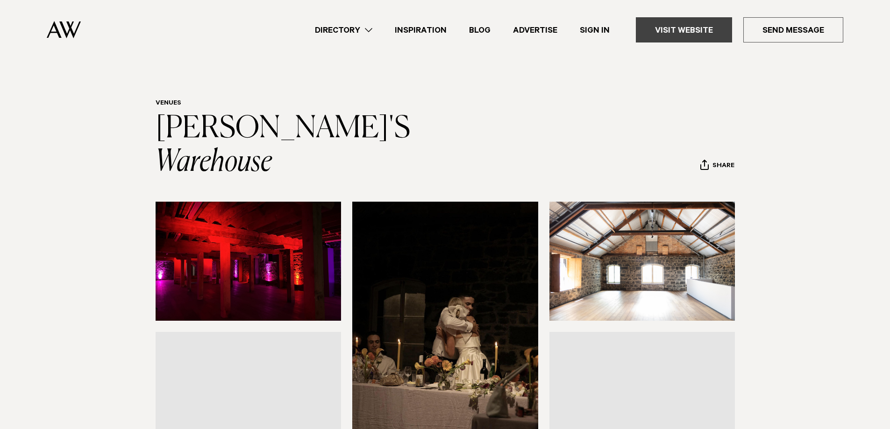
click at [673, 34] on link "Visit Website" at bounding box center [684, 29] width 96 height 25
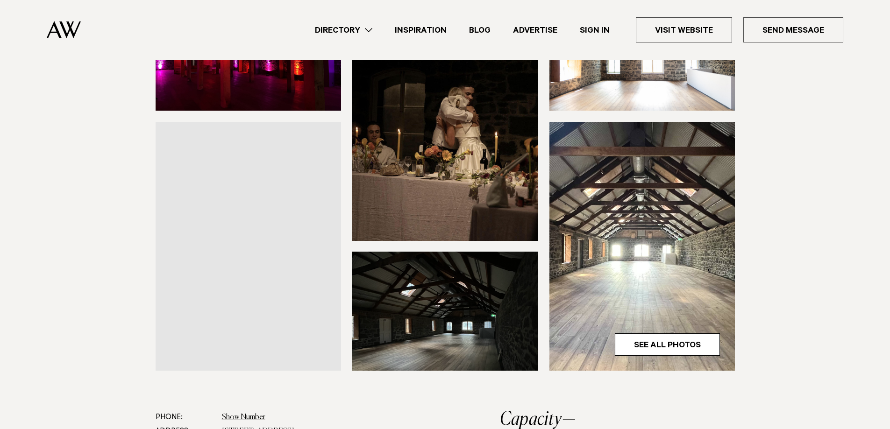
scroll to position [280, 0]
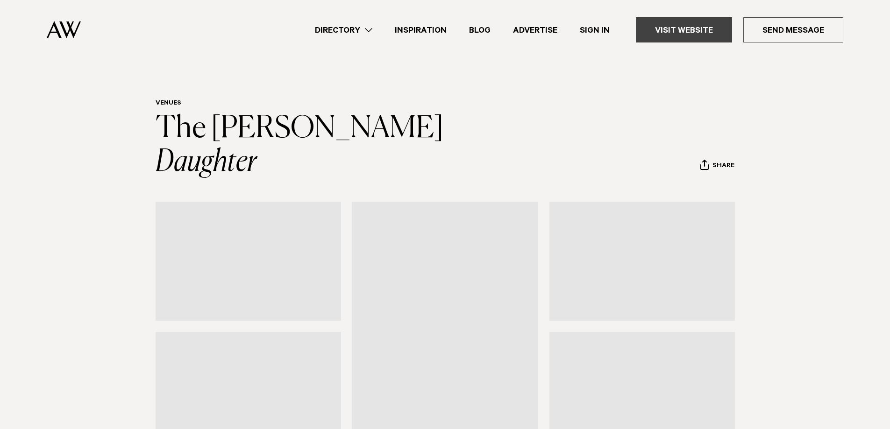
click at [689, 33] on link "Visit Website" at bounding box center [684, 29] width 96 height 25
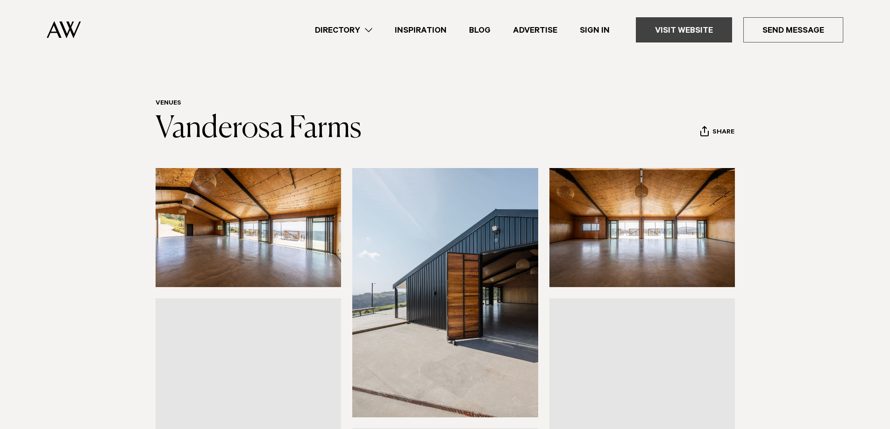
click at [681, 26] on link "Visit Website" at bounding box center [684, 29] width 96 height 25
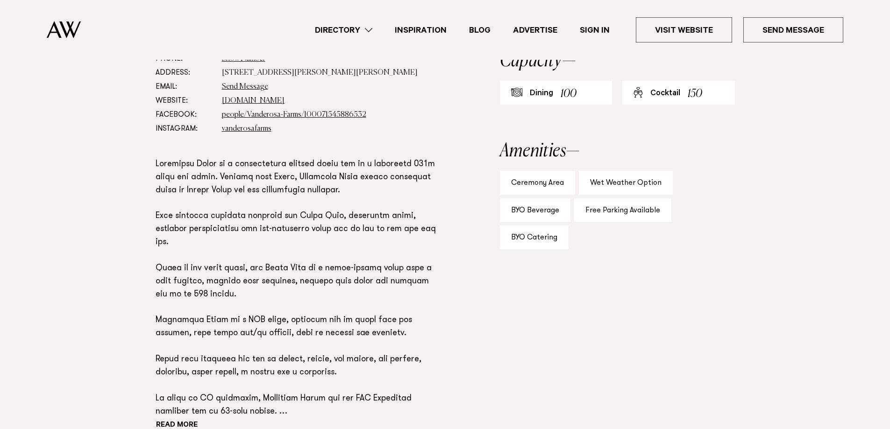
scroll to position [514, 0]
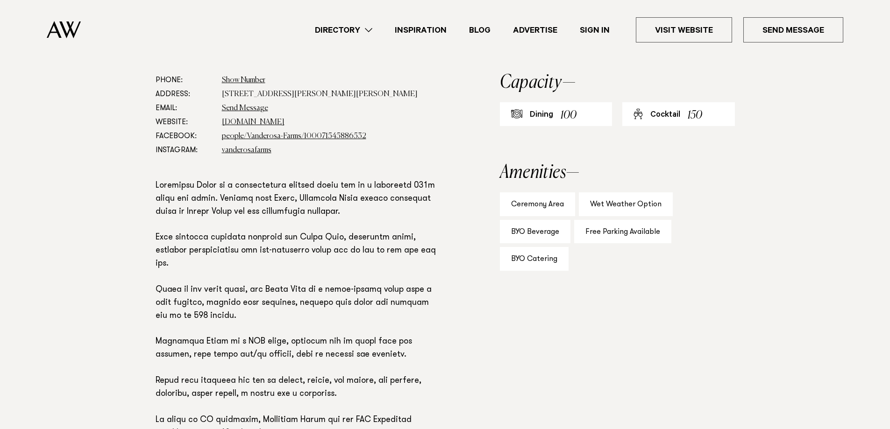
click at [555, 259] on div "BYO Catering" at bounding box center [534, 259] width 69 height 24
drag, startPoint x: 550, startPoint y: 266, endPoint x: 527, endPoint y: 230, distance: 43.0
click at [520, 220] on div "Ceremony Area Wet Weather Option BYO Beverage Free Parking Available BYO Cateri…" at bounding box center [617, 232] width 235 height 79
click at [595, 298] on aside "Capacity Dining 100 Cocktail 150 Amenities Ceremony Area Wet Weather Option BYO…" at bounding box center [617, 283] width 235 height 421
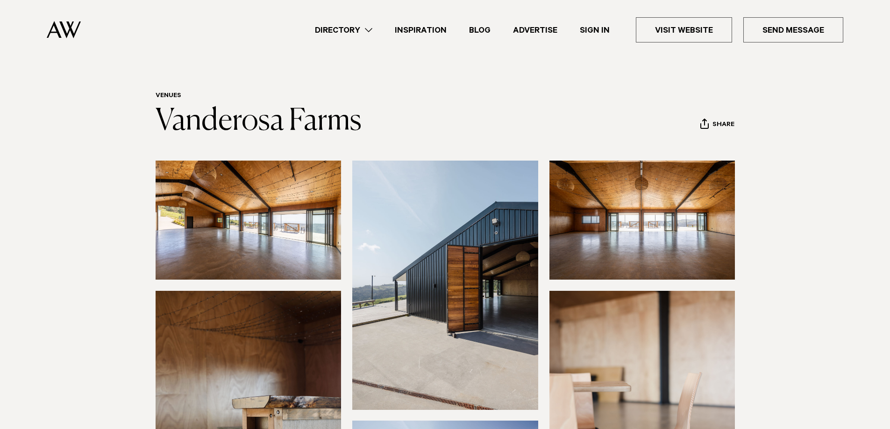
scroll to position [0, 0]
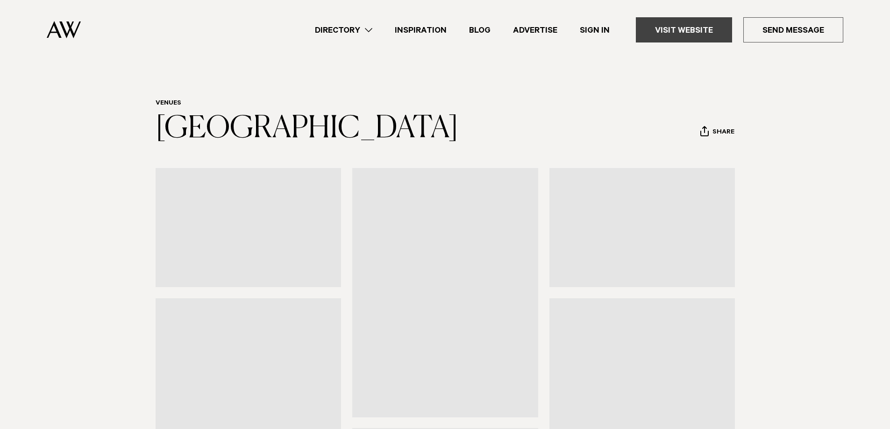
click at [690, 38] on link "Visit Website" at bounding box center [684, 29] width 96 height 25
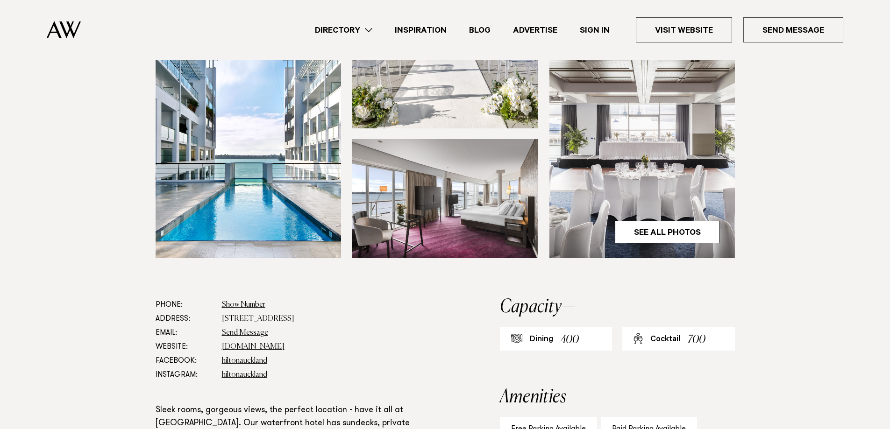
scroll to position [280, 0]
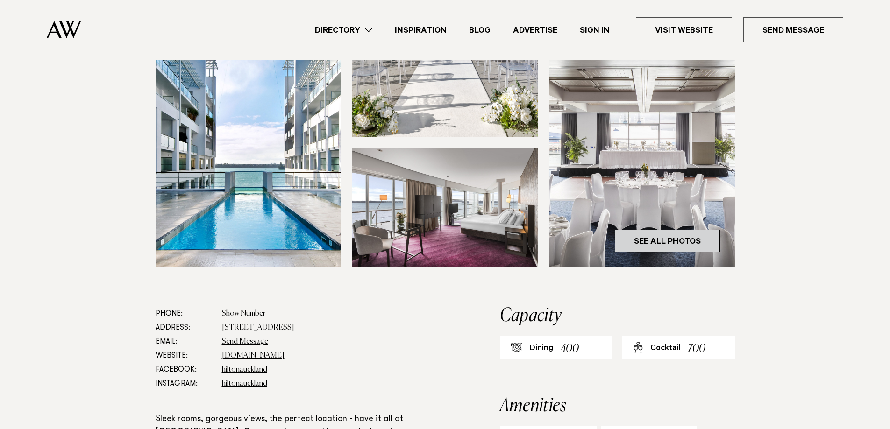
click at [686, 237] on link "See All Photos" at bounding box center [667, 241] width 105 height 22
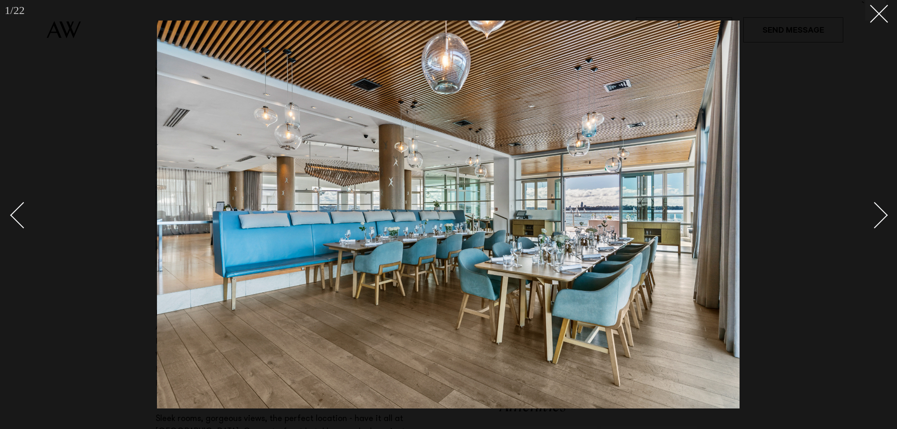
click at [877, 219] on div "Next slide" at bounding box center [875, 215] width 27 height 27
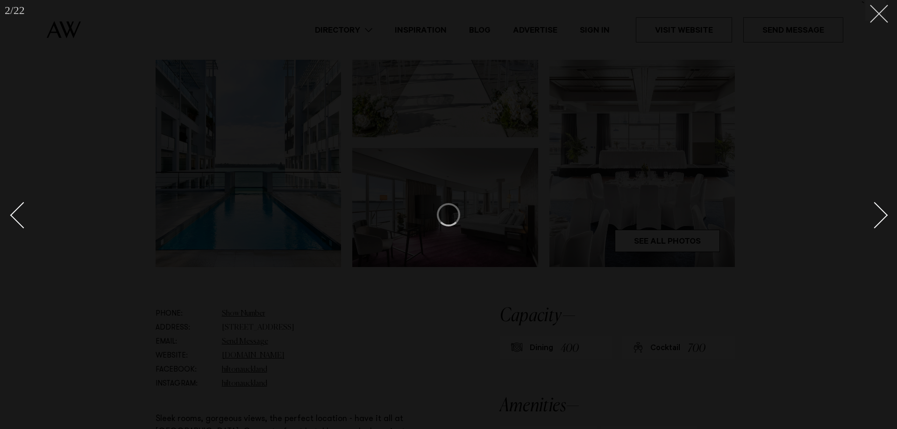
click at [871, 14] on icon at bounding box center [875, 10] width 11 height 11
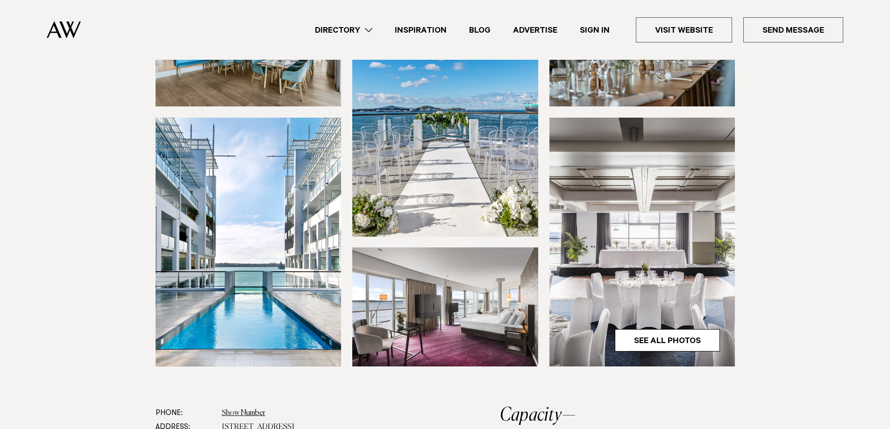
scroll to position [187, 0]
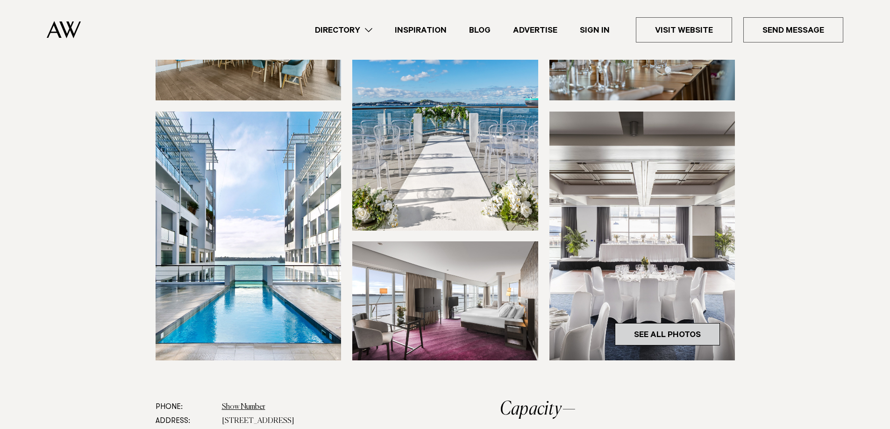
click at [671, 336] on link "See All Photos" at bounding box center [667, 334] width 105 height 22
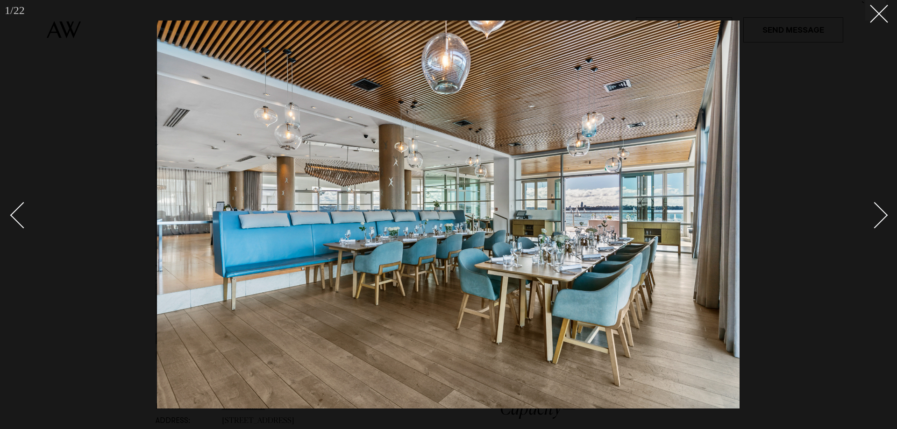
click at [865, 216] on div "Next slide" at bounding box center [875, 215] width 27 height 27
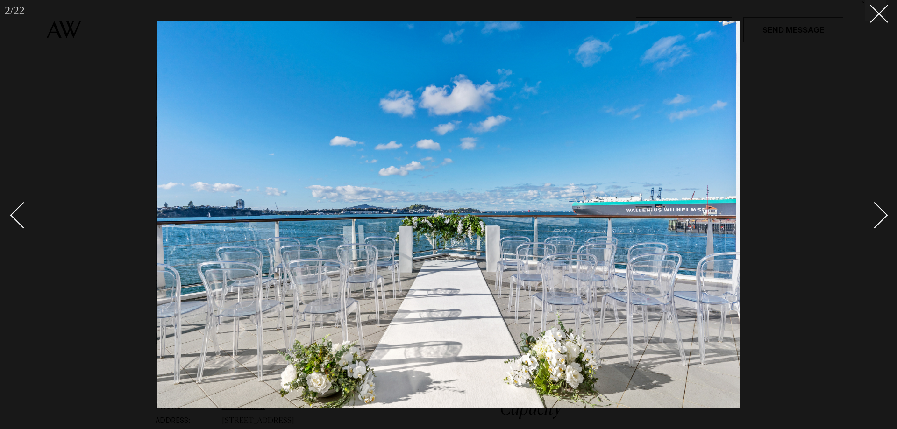
click at [874, 211] on div "Next slide" at bounding box center [875, 215] width 27 height 27
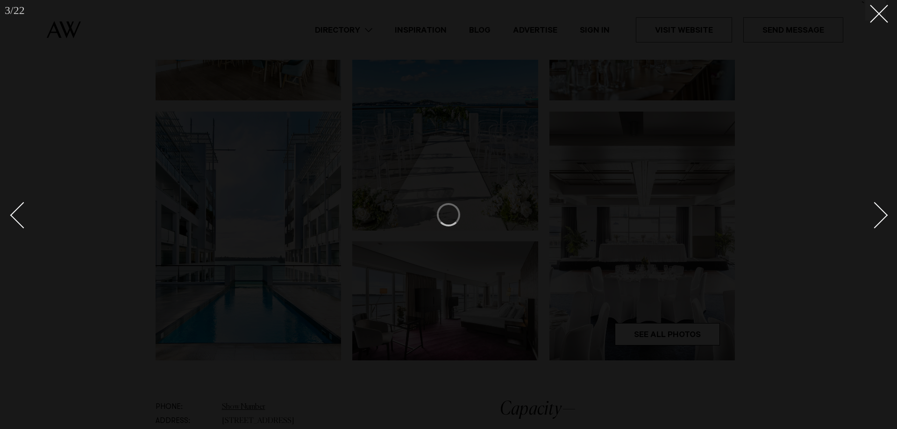
click at [874, 211] on div "Next slide" at bounding box center [875, 215] width 27 height 27
drag, startPoint x: 874, startPoint y: 211, endPoint x: 873, endPoint y: 206, distance: 5.2
click at [873, 207] on div "Next slide" at bounding box center [875, 215] width 27 height 27
click at [873, 205] on div "Next slide" at bounding box center [875, 215] width 27 height 27
drag, startPoint x: 873, startPoint y: 205, endPoint x: 873, endPoint y: 3, distance: 201.9
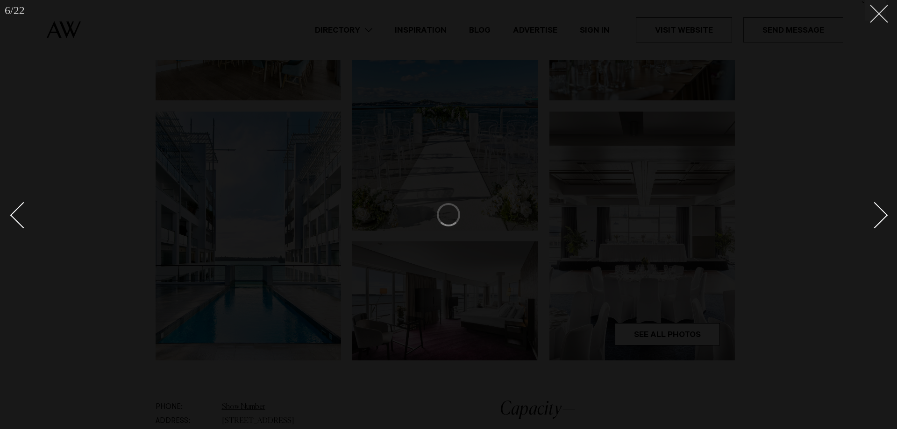
click at [873, 203] on link at bounding box center [869, 215] width 33 height 47
drag, startPoint x: 878, startPoint y: 11, endPoint x: 497, endPoint y: 55, distance: 383.3
click at [877, 14] on icon at bounding box center [875, 10] width 11 height 11
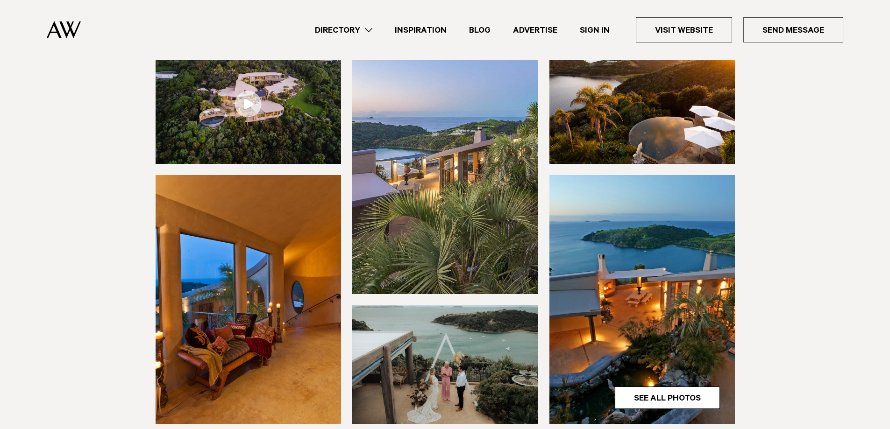
scroll to position [327, 0]
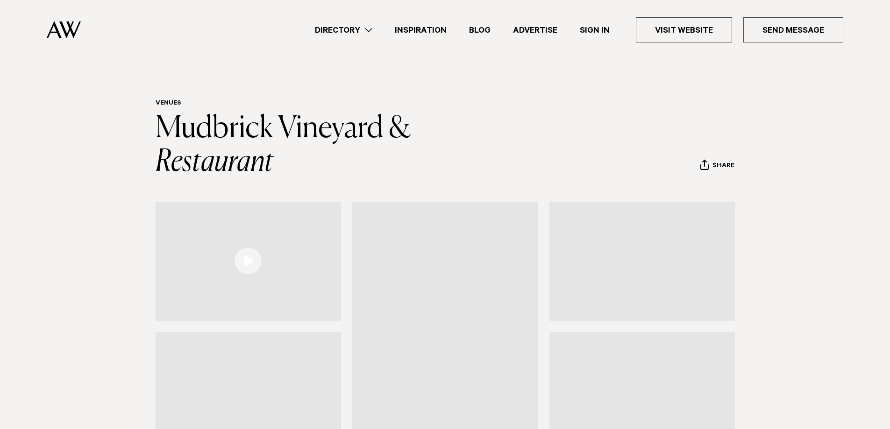
scroll to position [234, 0]
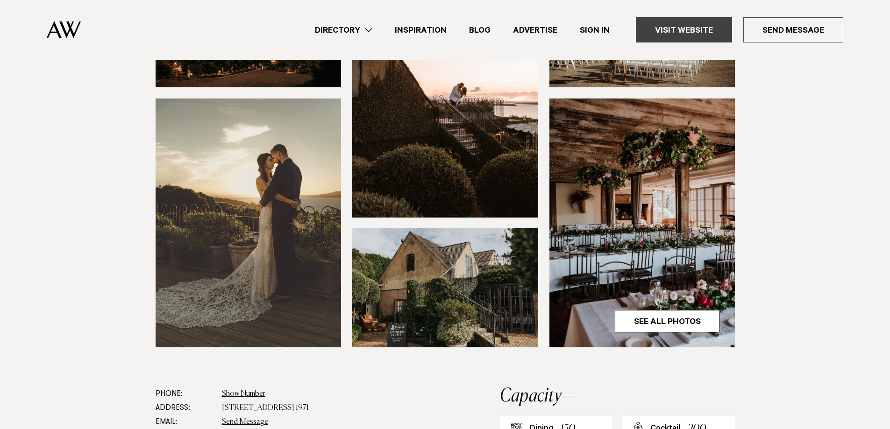
drag, startPoint x: 688, startPoint y: 30, endPoint x: 680, endPoint y: 25, distance: 9.6
click at [687, 29] on link "Visit Website" at bounding box center [684, 29] width 96 height 25
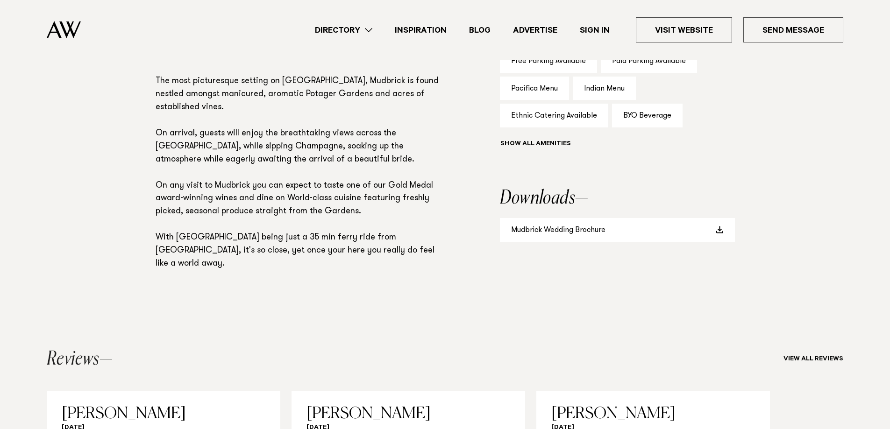
scroll to position [701, 0]
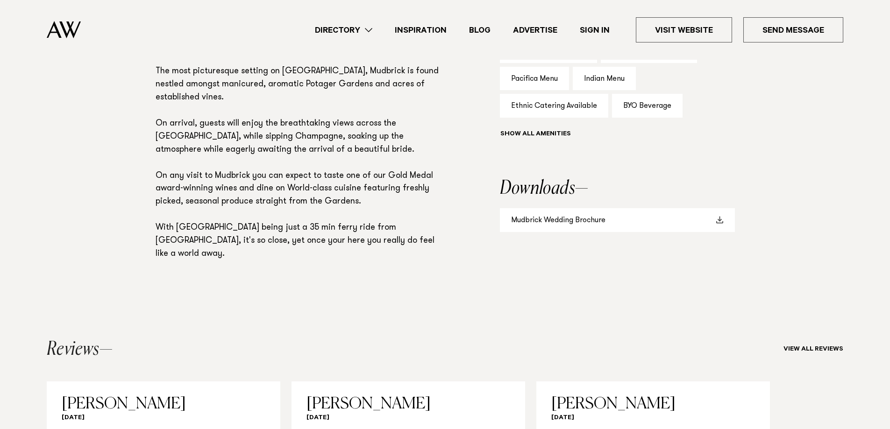
click at [567, 224] on link "Mudbrick Wedding Brochure" at bounding box center [617, 220] width 235 height 24
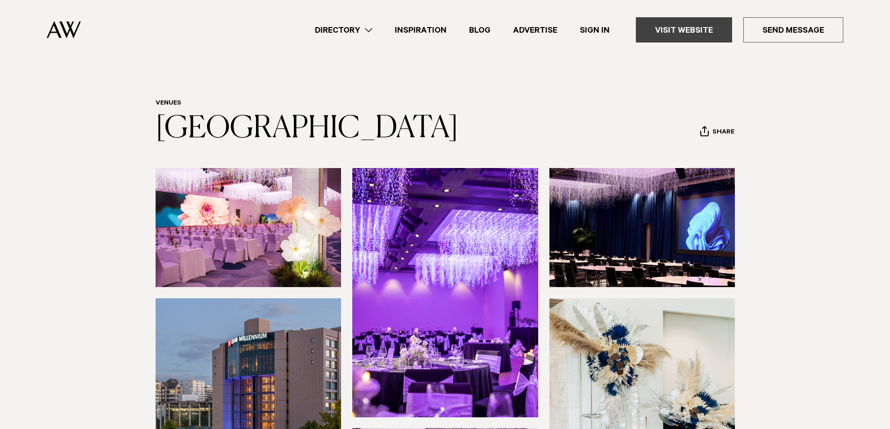
click at [689, 29] on link "Visit Website" at bounding box center [684, 29] width 96 height 25
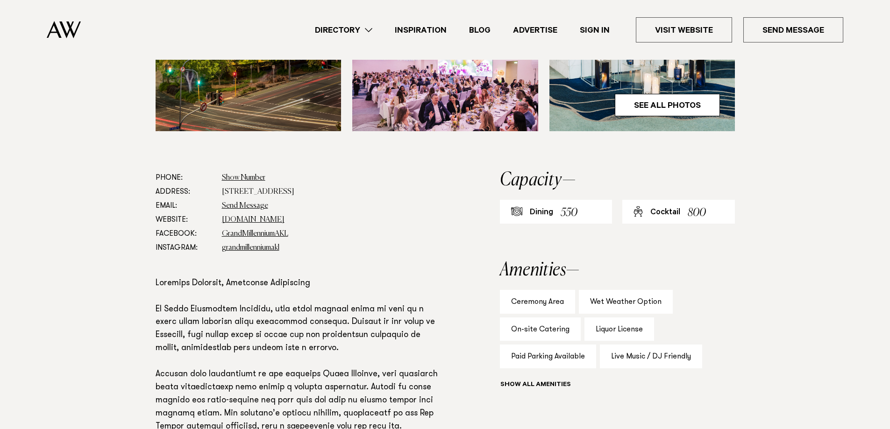
scroll to position [607, 0]
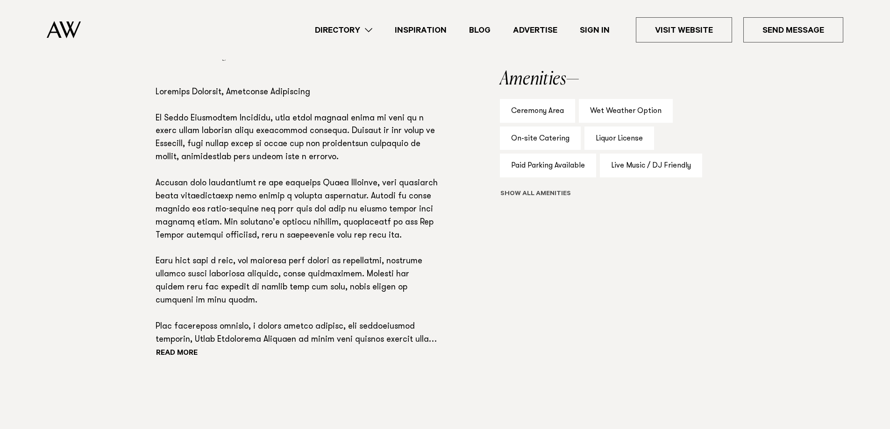
click at [546, 200] on button "Show all" at bounding box center [553, 195] width 106 height 10
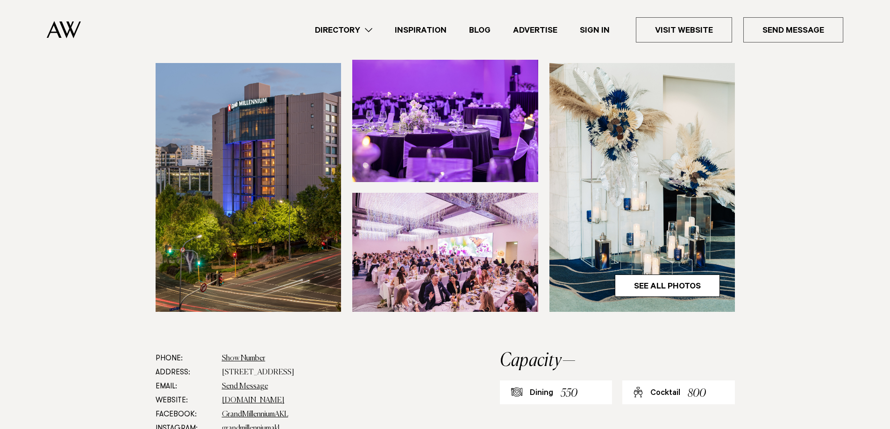
scroll to position [234, 0]
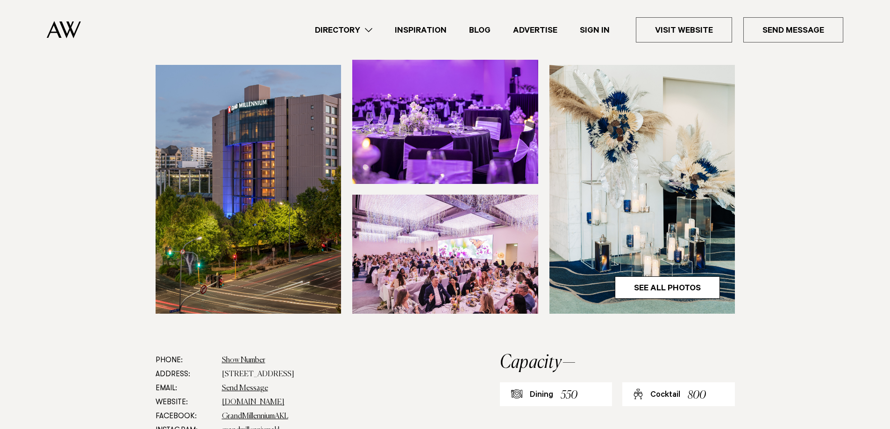
click at [369, 300] on img at bounding box center [445, 254] width 186 height 119
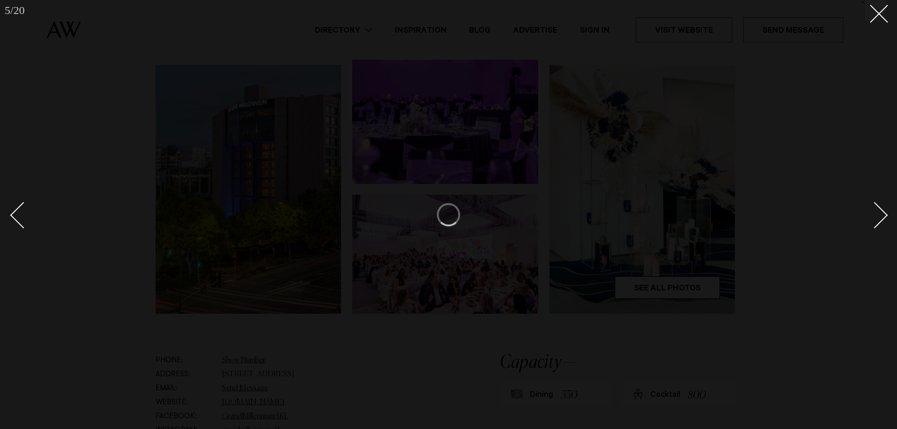
drag, startPoint x: 888, startPoint y: 10, endPoint x: 861, endPoint y: 10, distance: 27.6
click at [888, 10] on div at bounding box center [448, 214] width 897 height 429
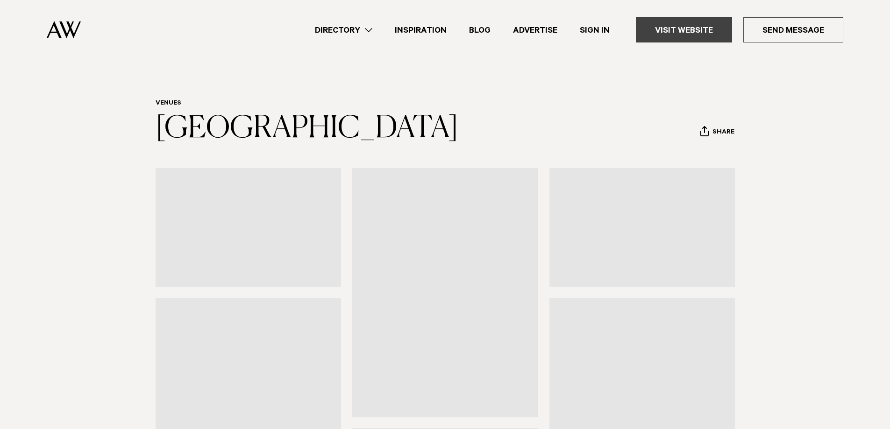
click at [706, 36] on link "Visit Website" at bounding box center [684, 29] width 96 height 25
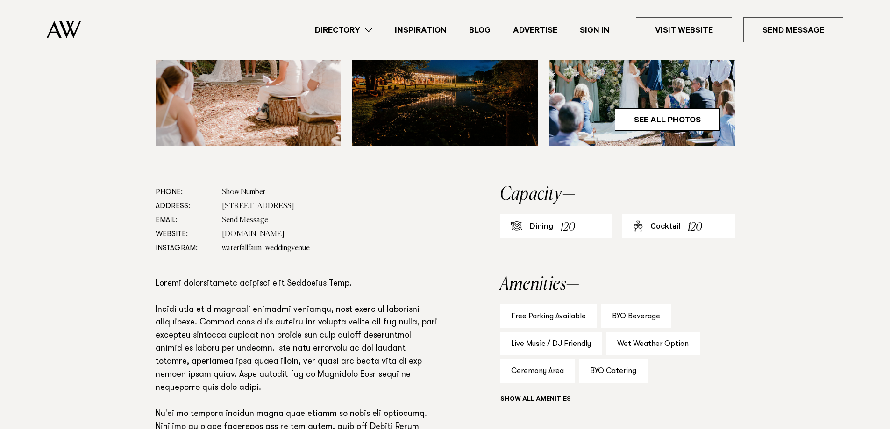
scroll to position [607, 0]
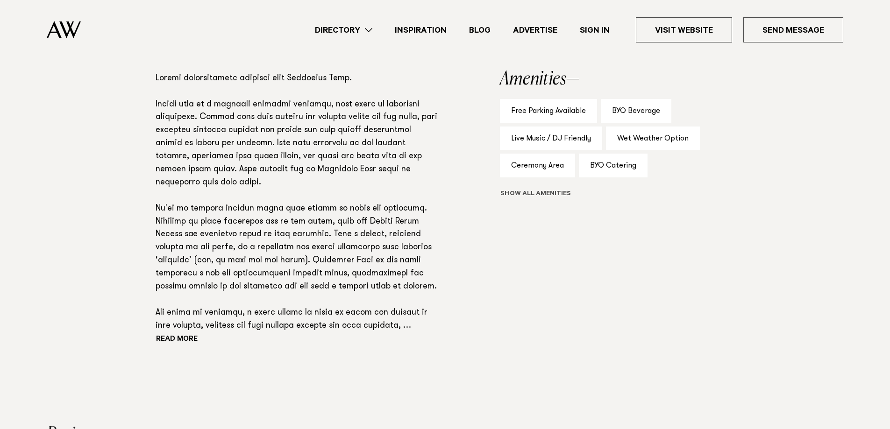
click at [542, 193] on button "Show all" at bounding box center [553, 195] width 106 height 10
click at [613, 166] on div "BYO Catering" at bounding box center [613, 166] width 69 height 24
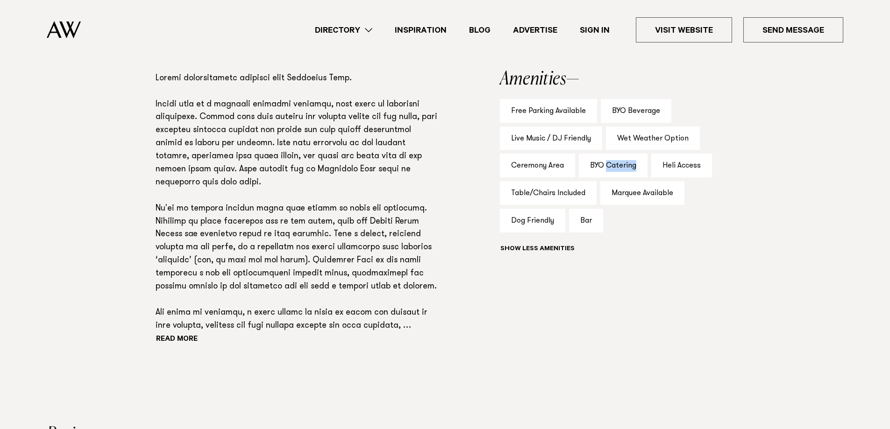
drag, startPoint x: 613, startPoint y: 166, endPoint x: 615, endPoint y: 184, distance: 17.9
click at [613, 168] on div "BYO Catering" at bounding box center [613, 166] width 69 height 24
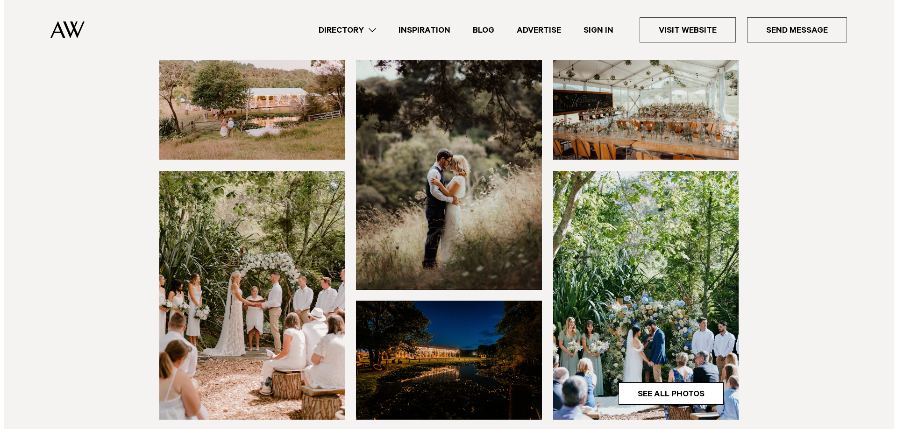
scroll to position [93, 0]
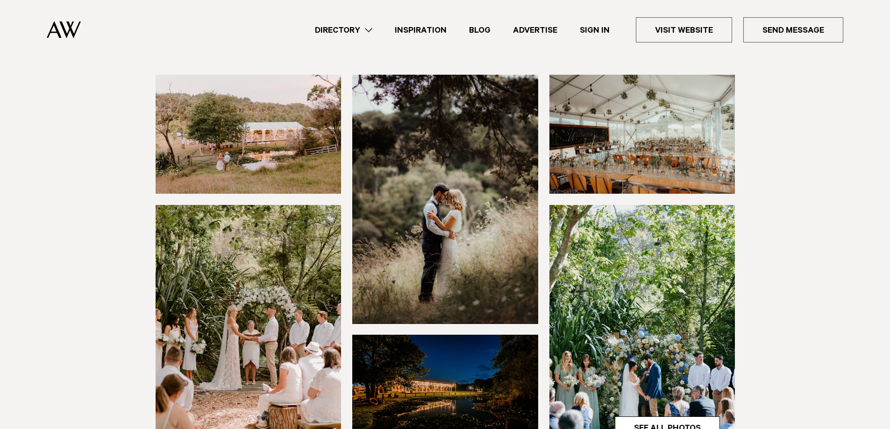
click at [652, 150] on img at bounding box center [643, 134] width 186 height 119
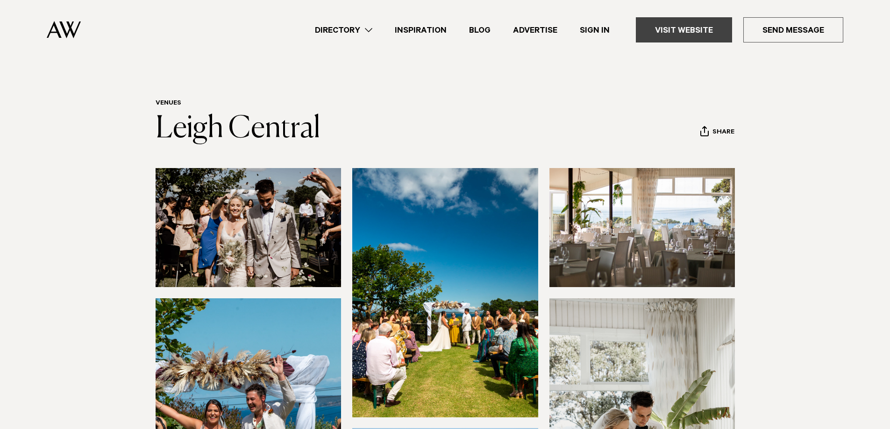
click at [670, 29] on link "Visit Website" at bounding box center [684, 29] width 96 height 25
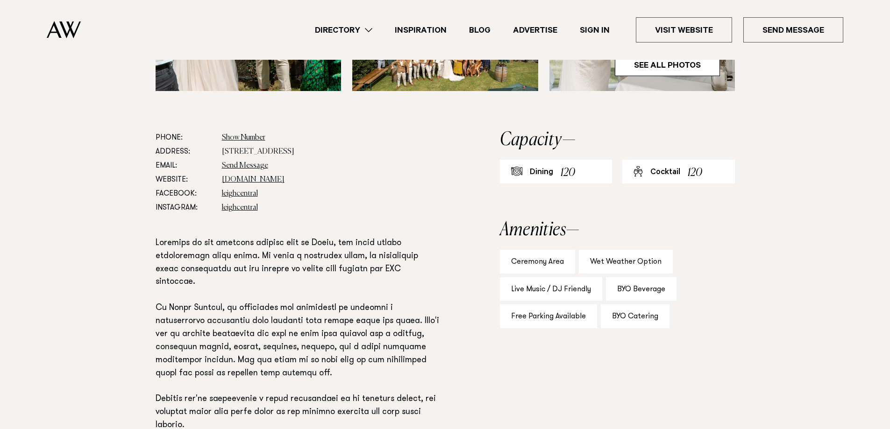
scroll to position [654, 0]
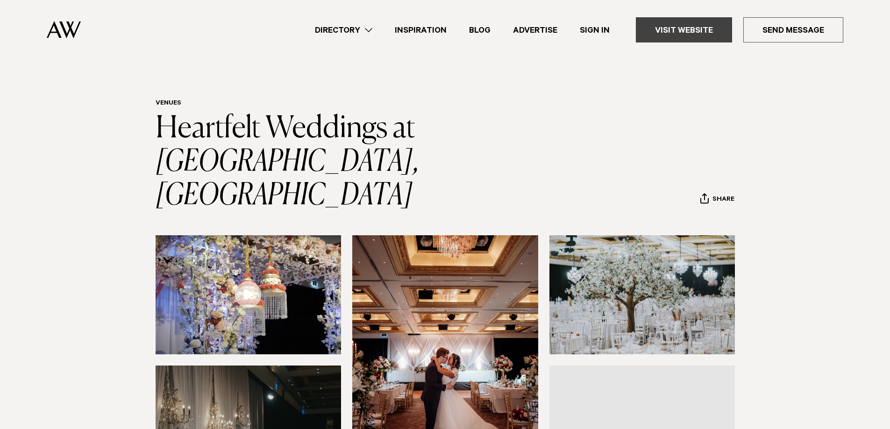
click at [679, 29] on link "Visit Website" at bounding box center [684, 29] width 96 height 25
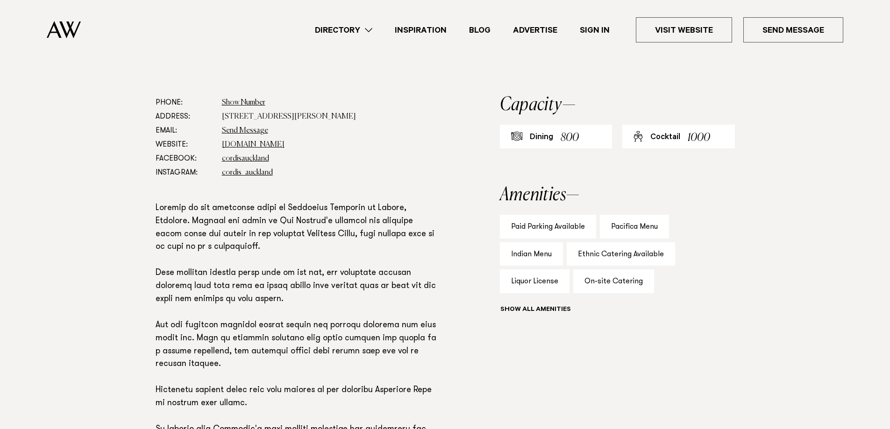
scroll to position [561, 0]
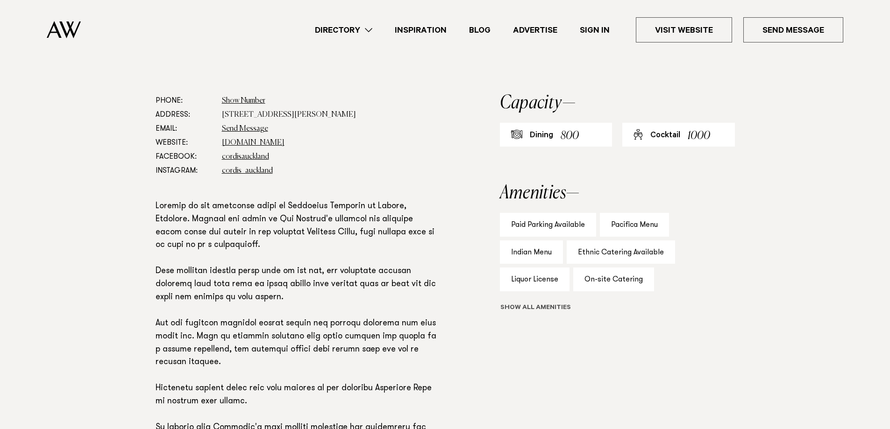
click at [553, 304] on button "Show all" at bounding box center [553, 309] width 106 height 10
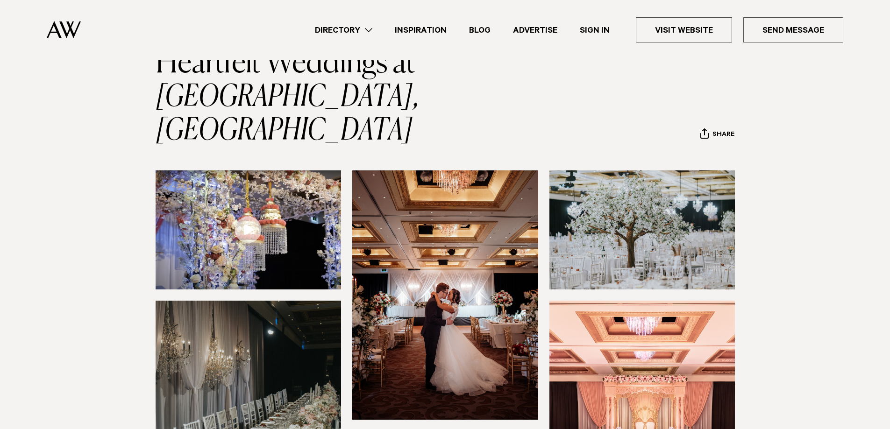
scroll to position [47, 0]
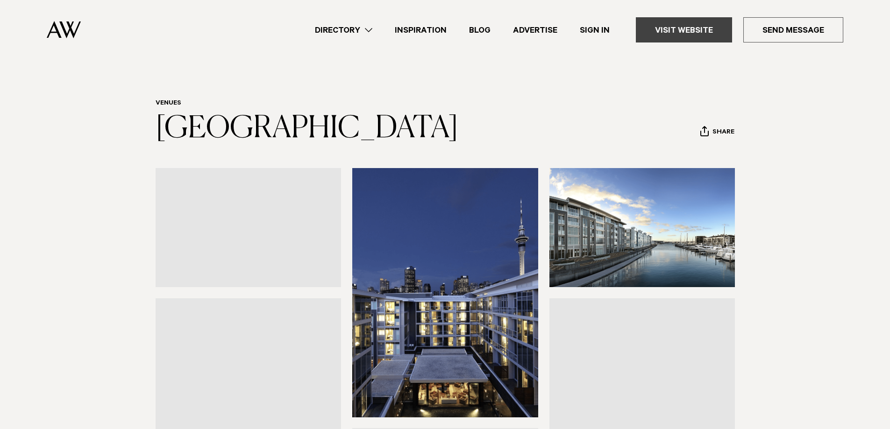
click at [672, 29] on link "Visit Website" at bounding box center [684, 29] width 96 height 25
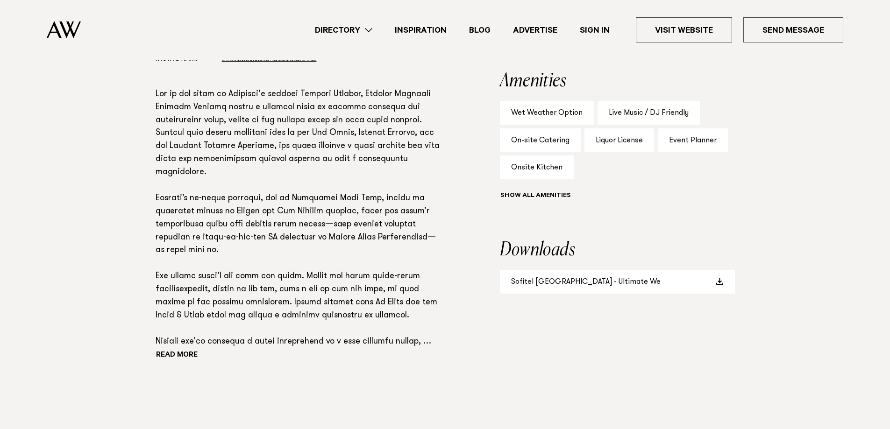
scroll to position [607, 0]
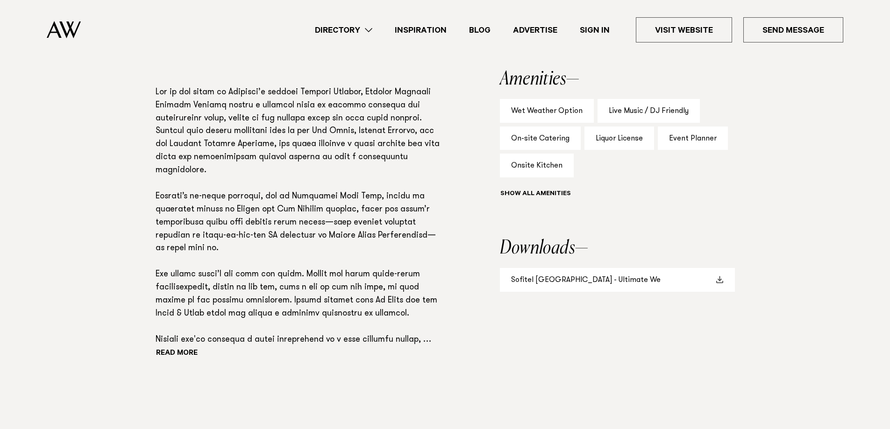
click at [587, 292] on link "Sofitel Auckland - Ultimate We" at bounding box center [617, 280] width 235 height 24
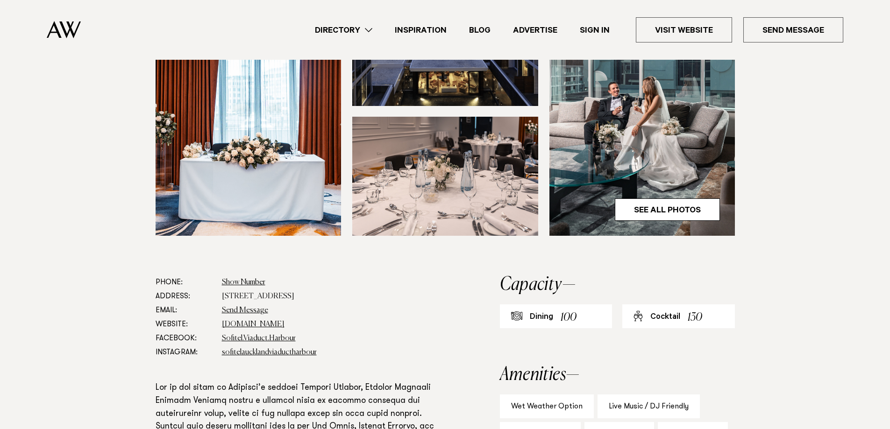
scroll to position [280, 0]
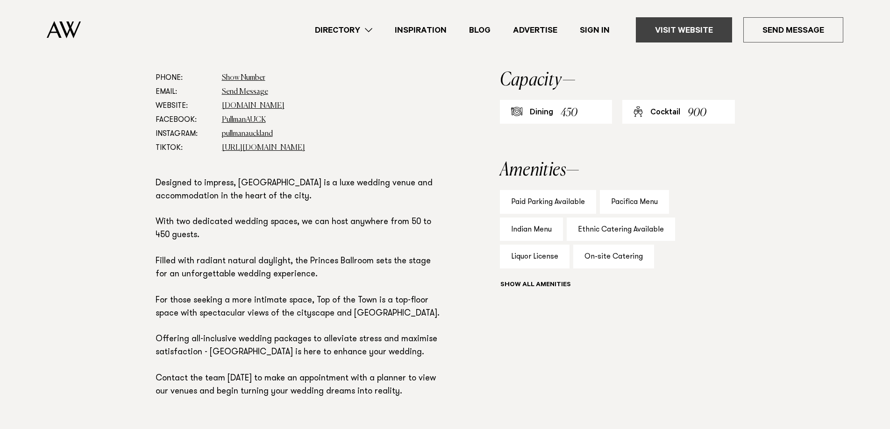
scroll to position [514, 0]
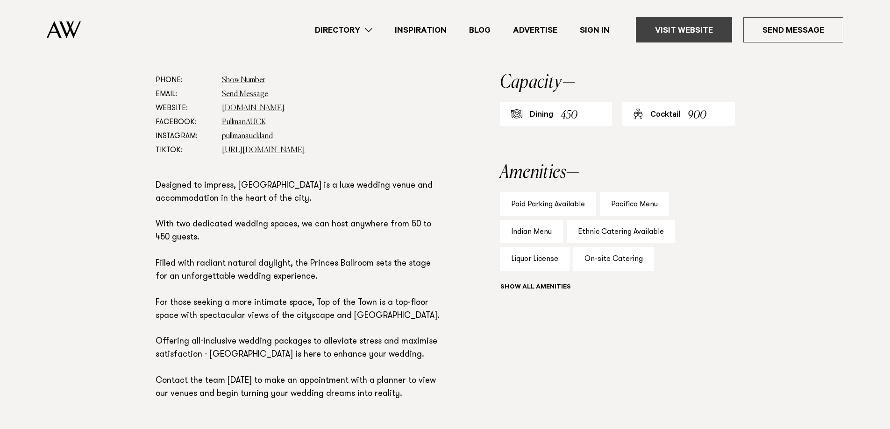
click at [690, 37] on link "Visit Website" at bounding box center [684, 29] width 96 height 25
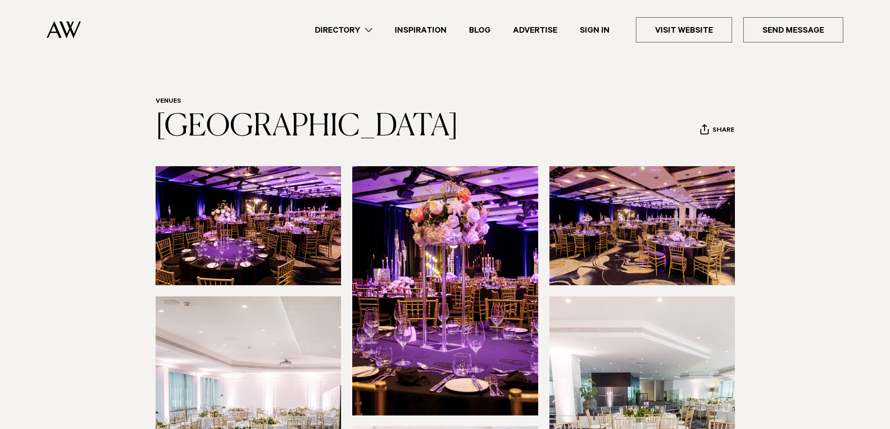
scroll to position [0, 0]
